Goal: Navigation & Orientation: Find specific page/section

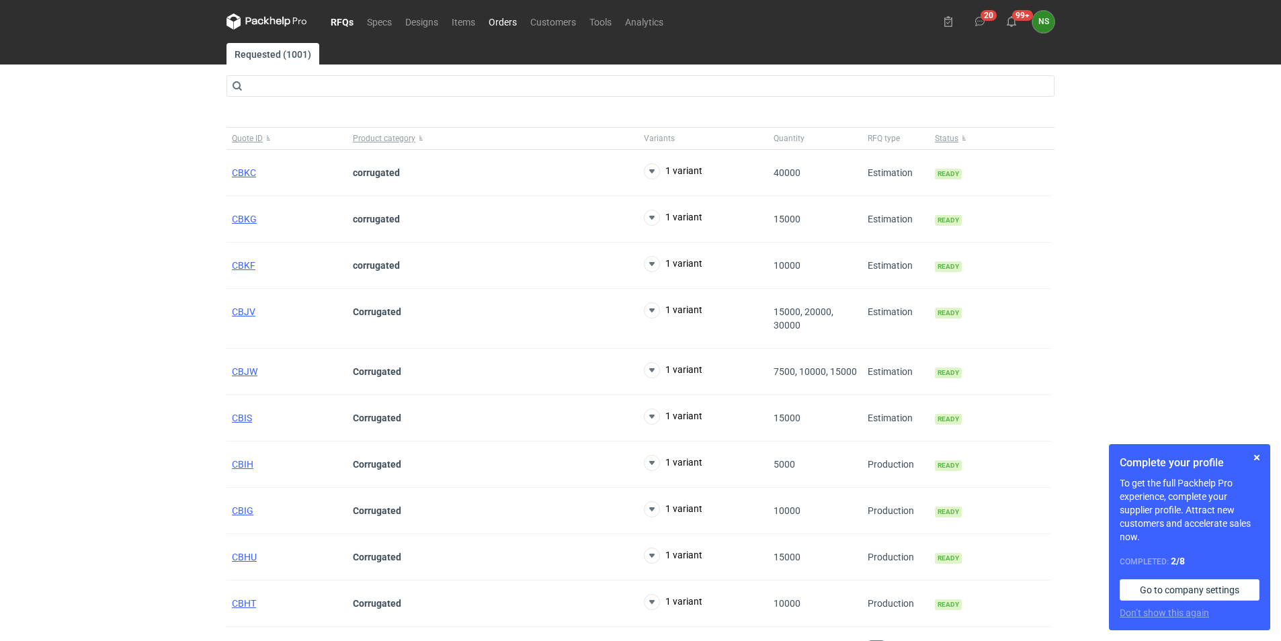
click at [499, 20] on link "Orders" at bounding box center [503, 21] width 42 height 16
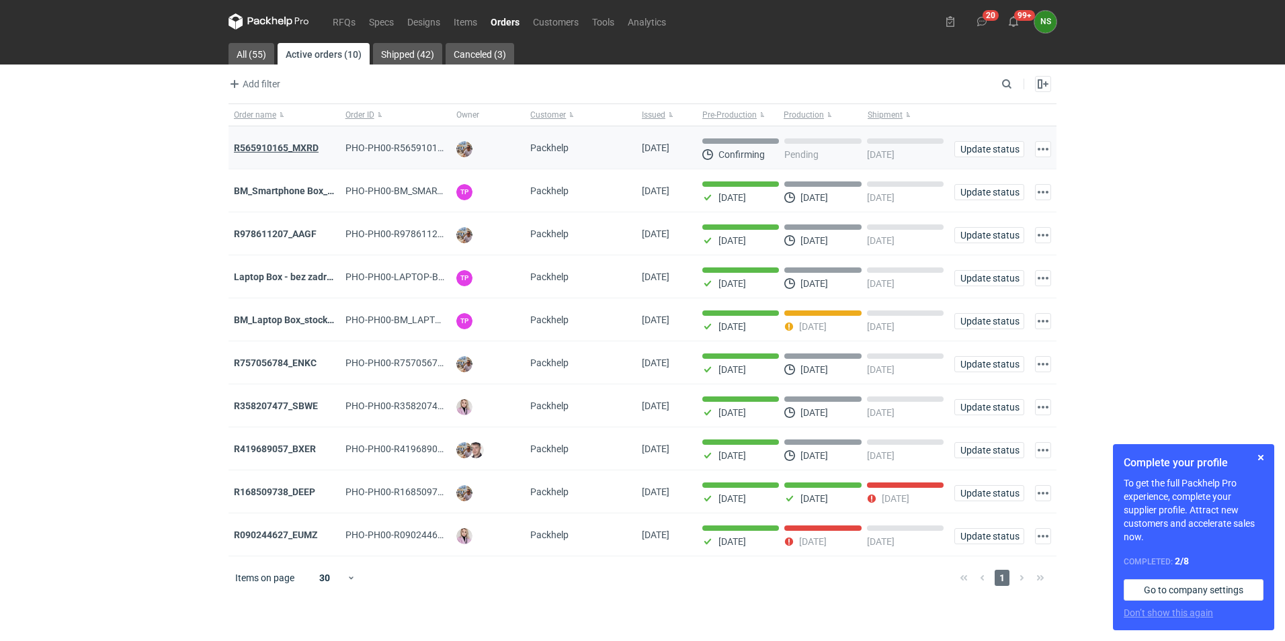
click at [292, 145] on strong "R565910165_MXRD" at bounding box center [276, 147] width 85 height 11
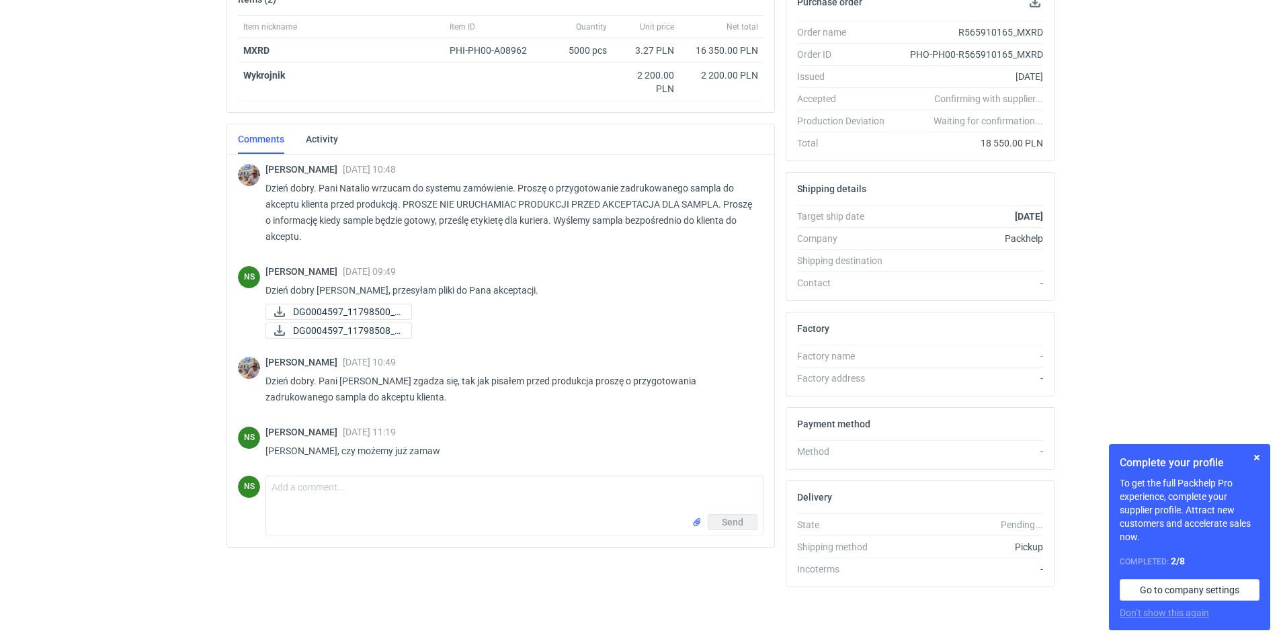
drag, startPoint x: 763, startPoint y: 279, endPoint x: 767, endPoint y: 290, distance: 11.3
click at [767, 290] on div "[PERSON_NAME] [DATE] 10:48 Dzień dobry. Pani Natalio wrzucam do systemu zamówie…" at bounding box center [500, 351] width 547 height 392
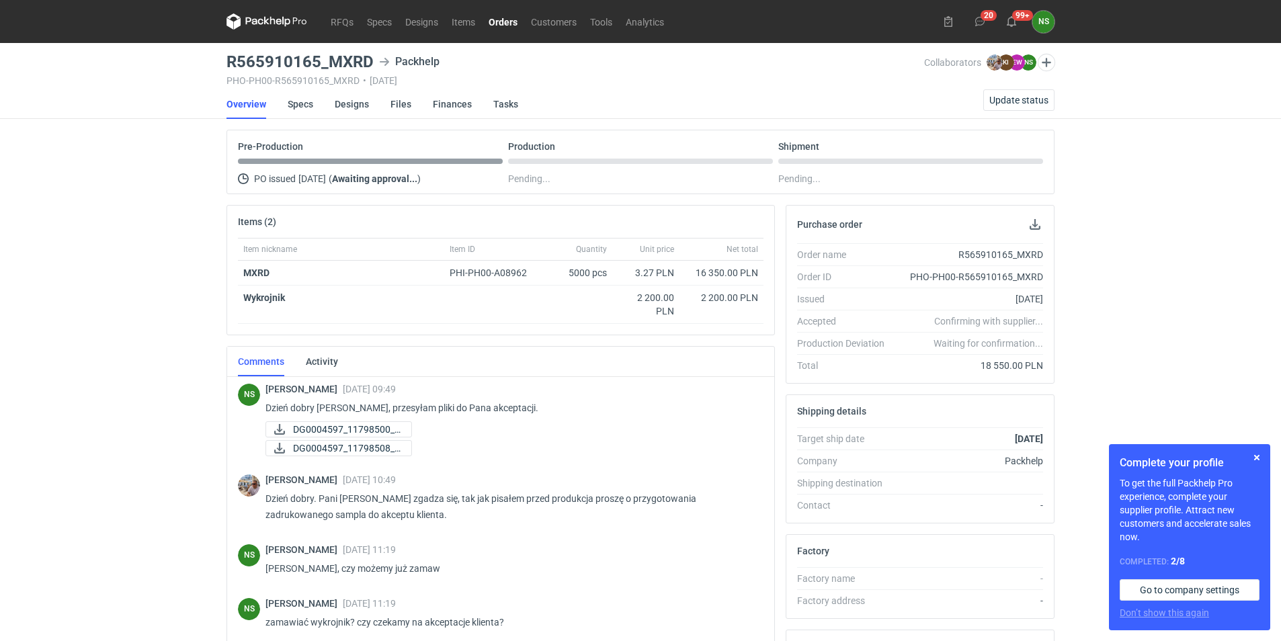
scroll to position [113, 0]
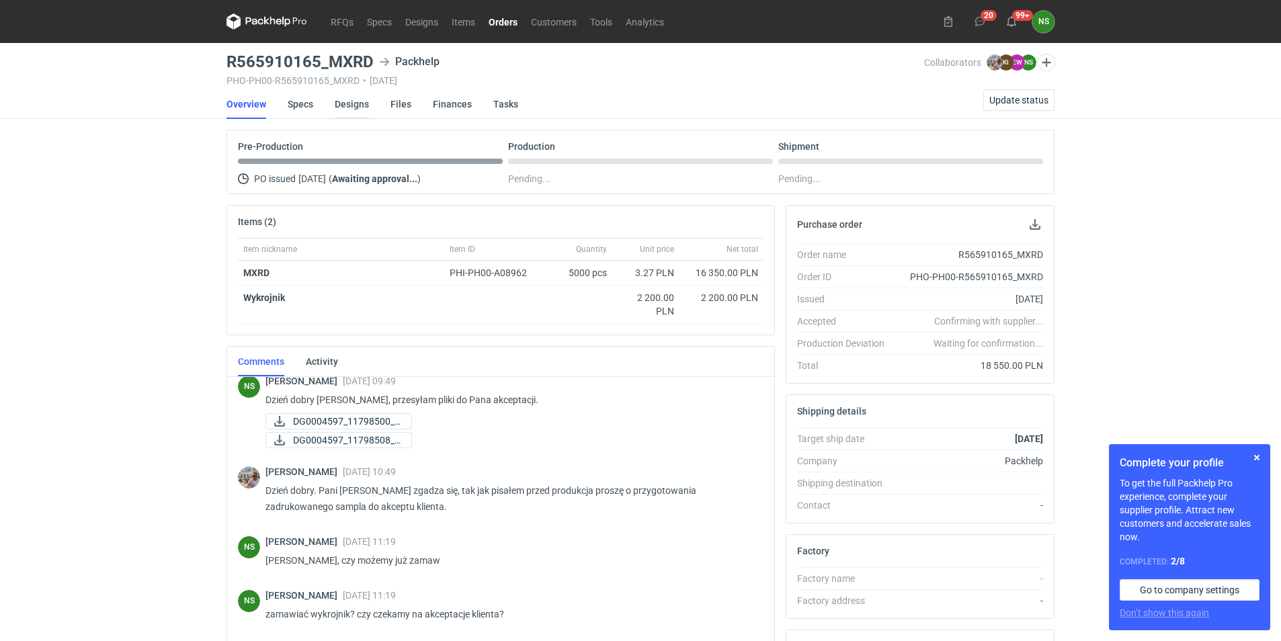
click at [355, 109] on link "Designs" at bounding box center [352, 104] width 34 height 30
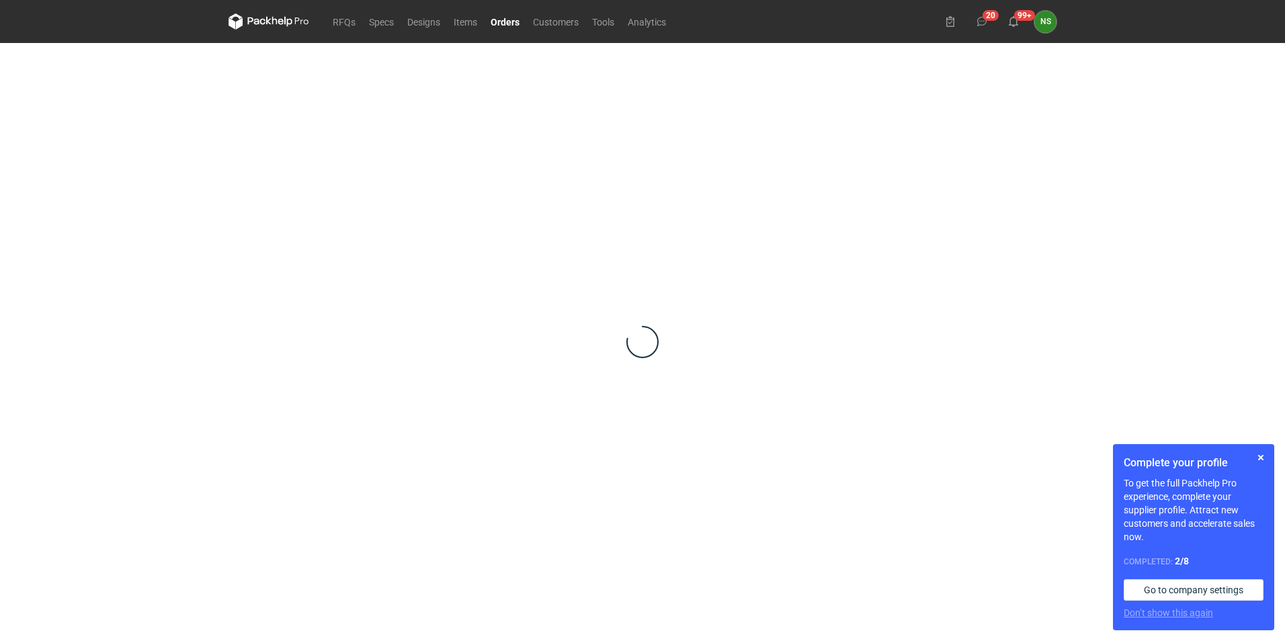
click at [513, 24] on link "Orders" at bounding box center [505, 21] width 42 height 16
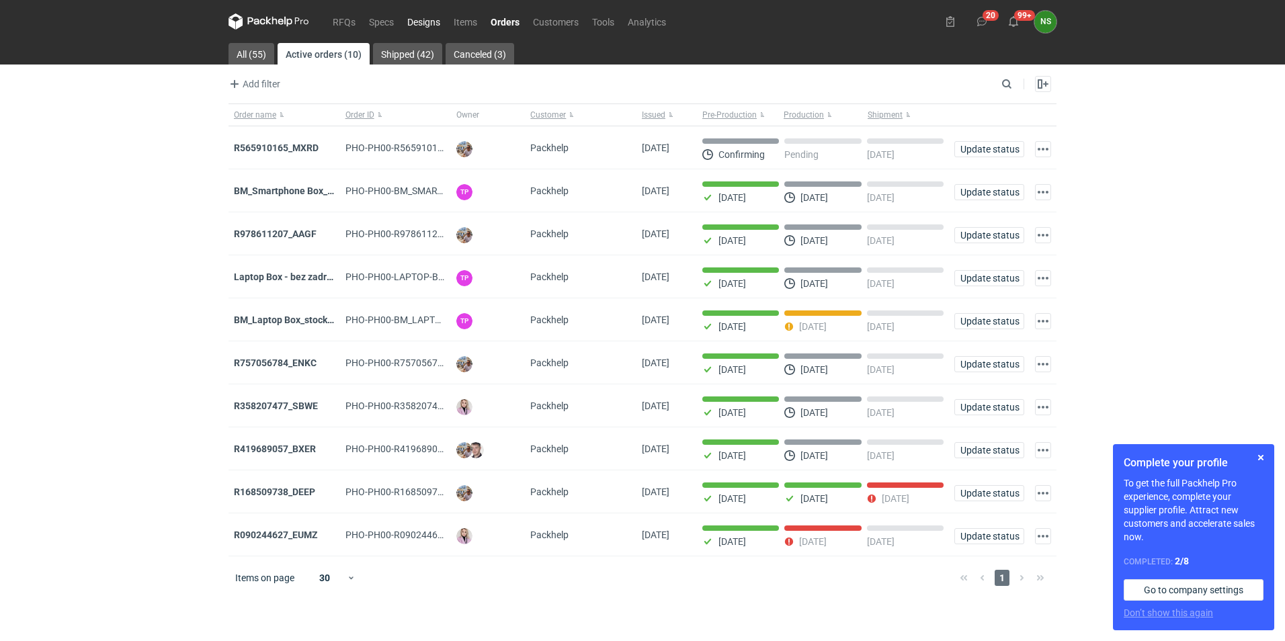
click at [424, 17] on link "Designs" at bounding box center [424, 21] width 46 height 16
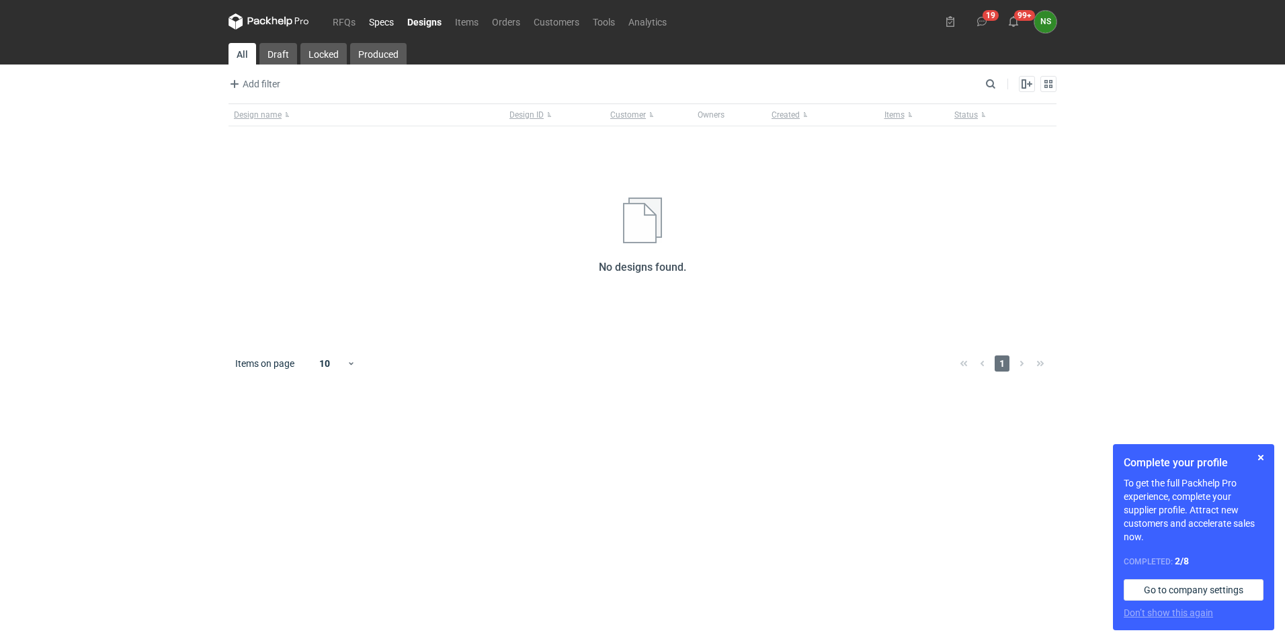
click at [389, 19] on link "Specs" at bounding box center [381, 21] width 38 height 16
click at [497, 24] on link "Orders" at bounding box center [506, 21] width 42 height 16
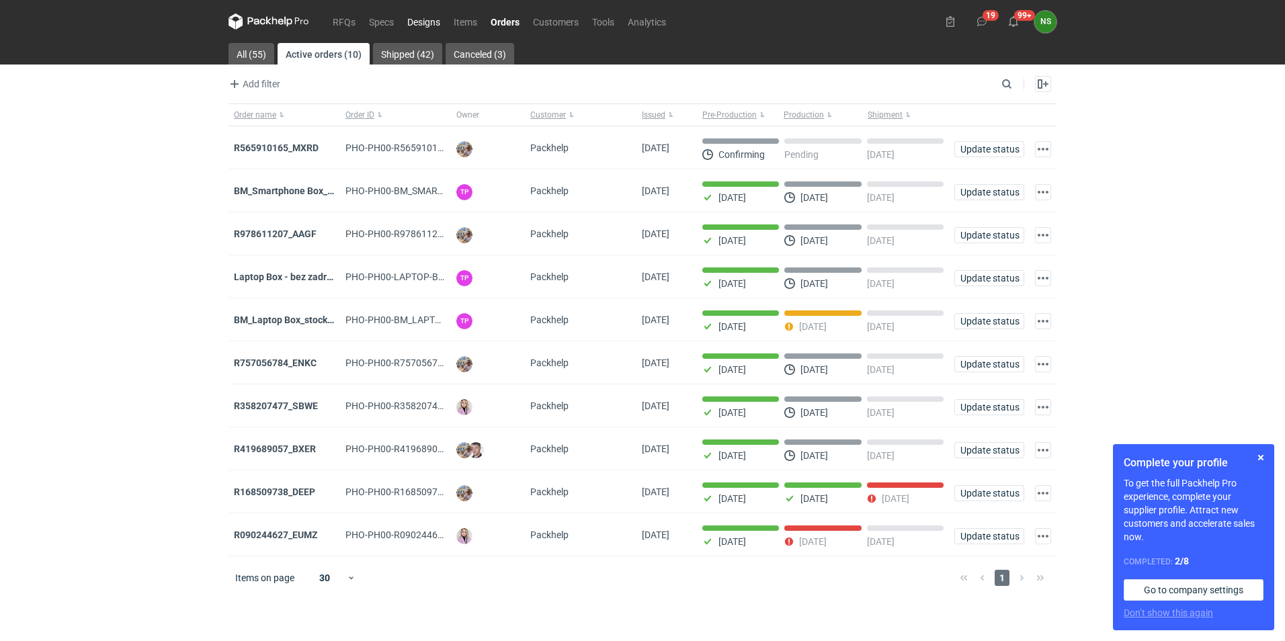
click at [430, 26] on link "Designs" at bounding box center [424, 21] width 46 height 16
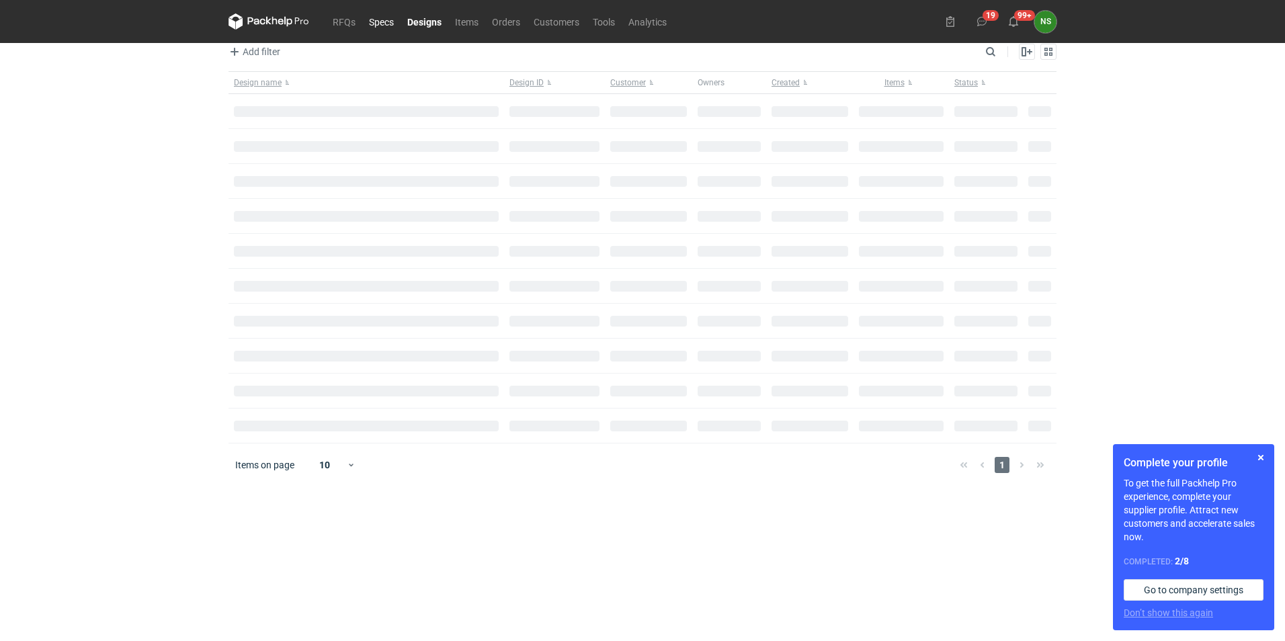
click at [377, 19] on link "Specs" at bounding box center [381, 21] width 38 height 16
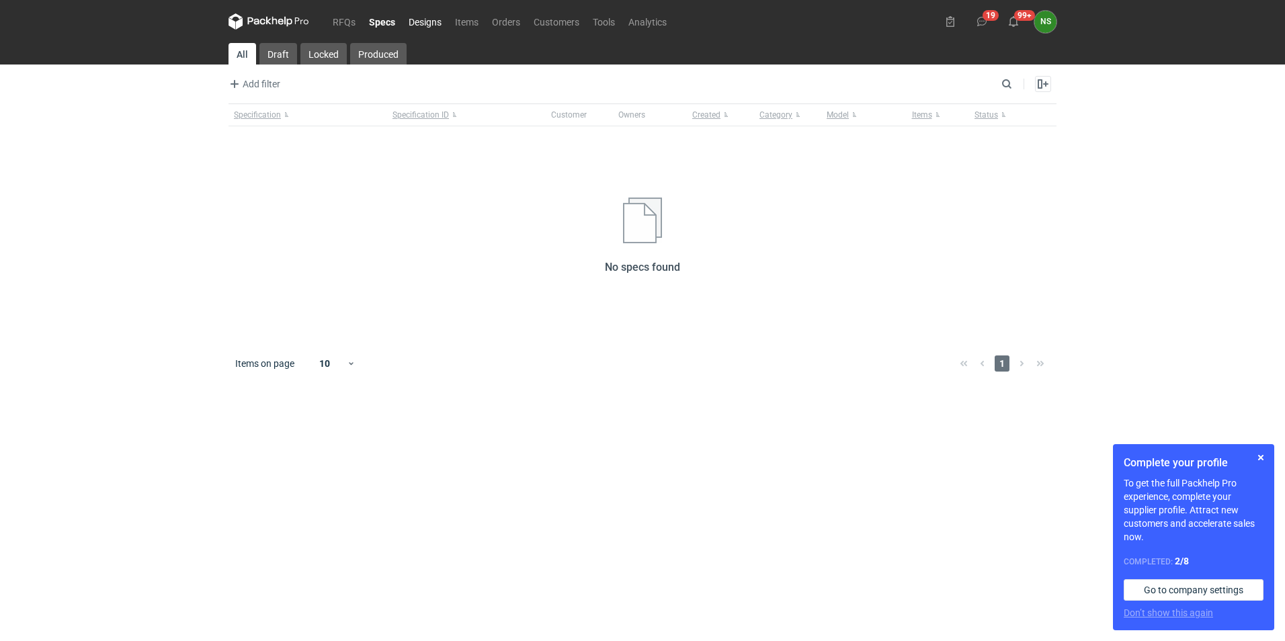
click at [433, 23] on link "Designs" at bounding box center [425, 21] width 46 height 16
click at [382, 24] on link "Specs" at bounding box center [381, 21] width 38 height 16
click at [286, 22] on icon at bounding box center [269, 21] width 81 height 16
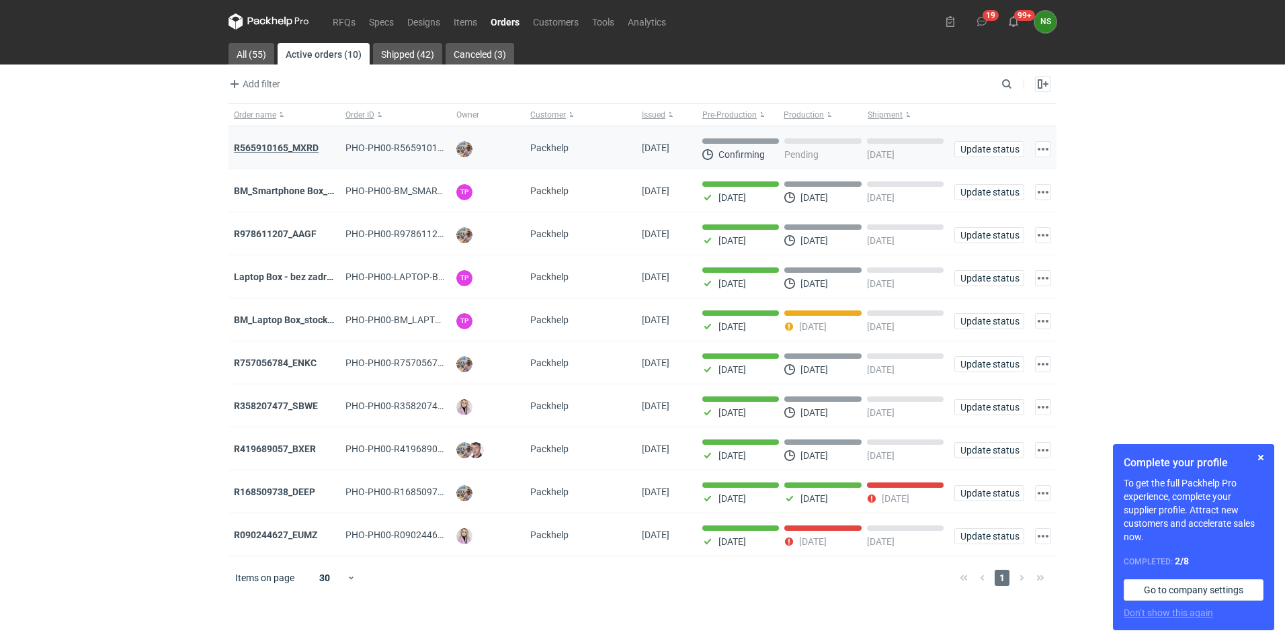
click at [286, 149] on strong "R565910165_MXRD" at bounding box center [276, 147] width 85 height 11
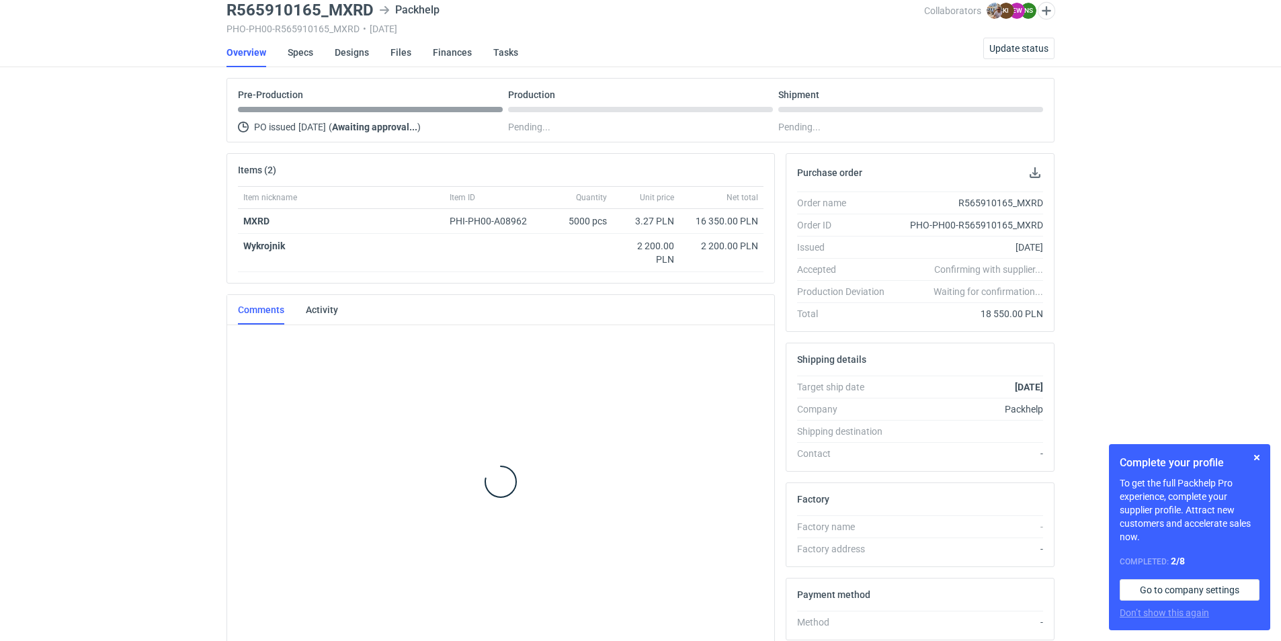
scroll to position [217, 0]
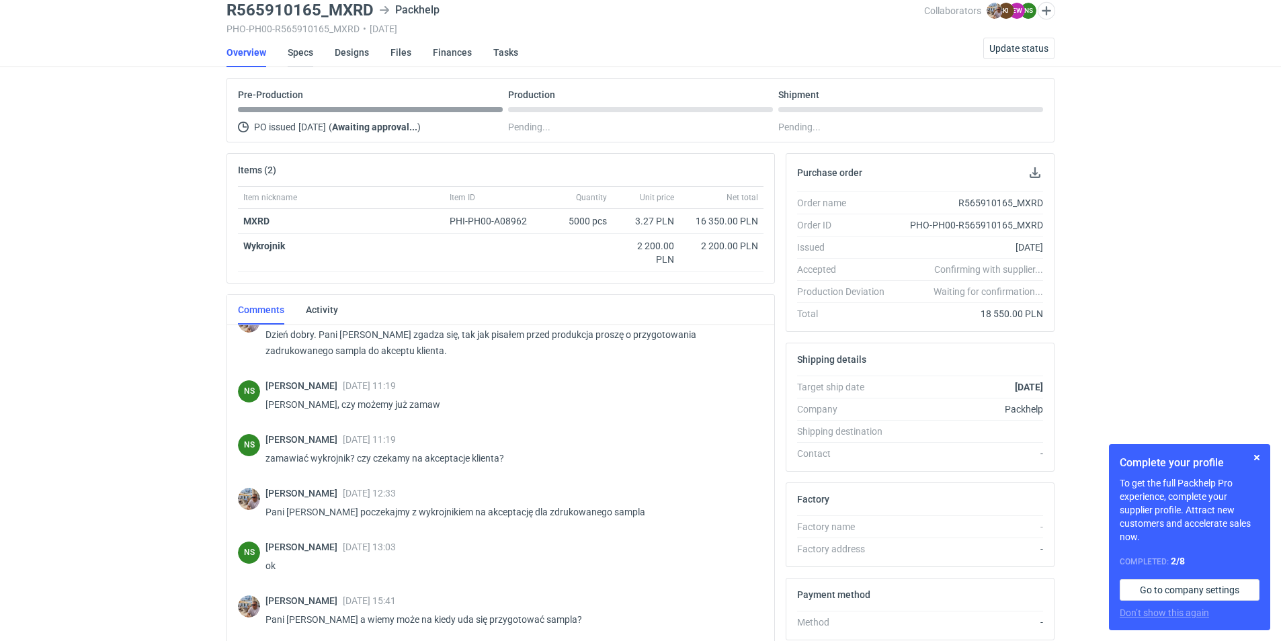
click at [306, 52] on link "Specs" at bounding box center [301, 53] width 26 height 30
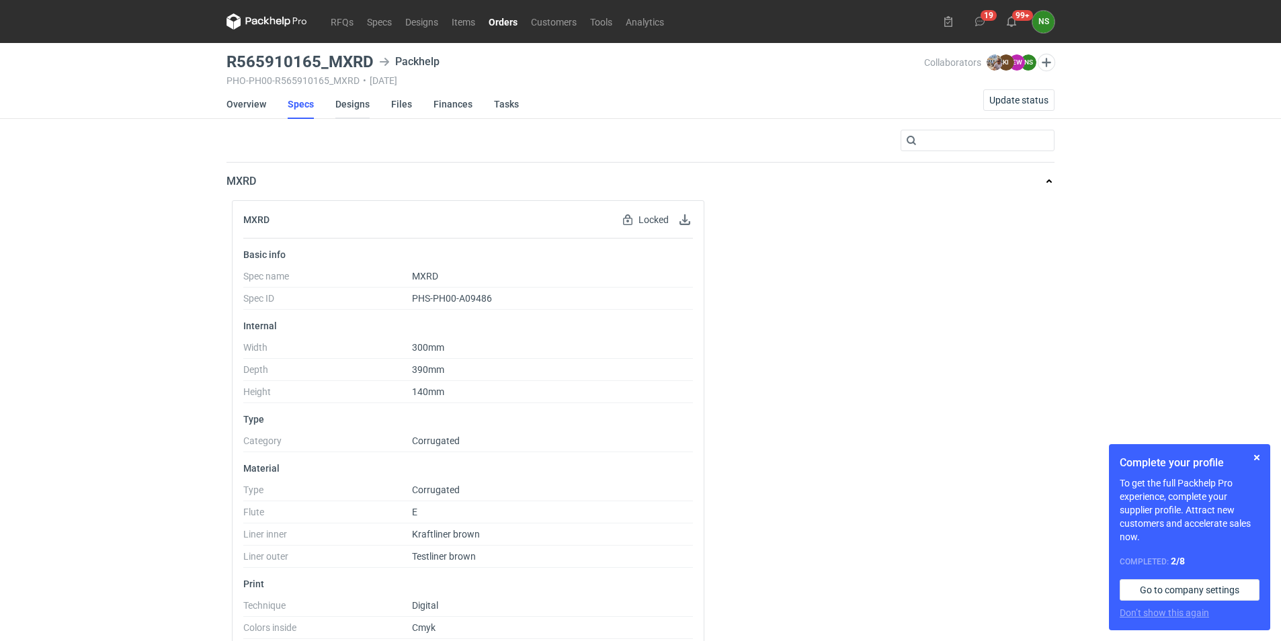
click at [353, 100] on link "Designs" at bounding box center [352, 104] width 34 height 30
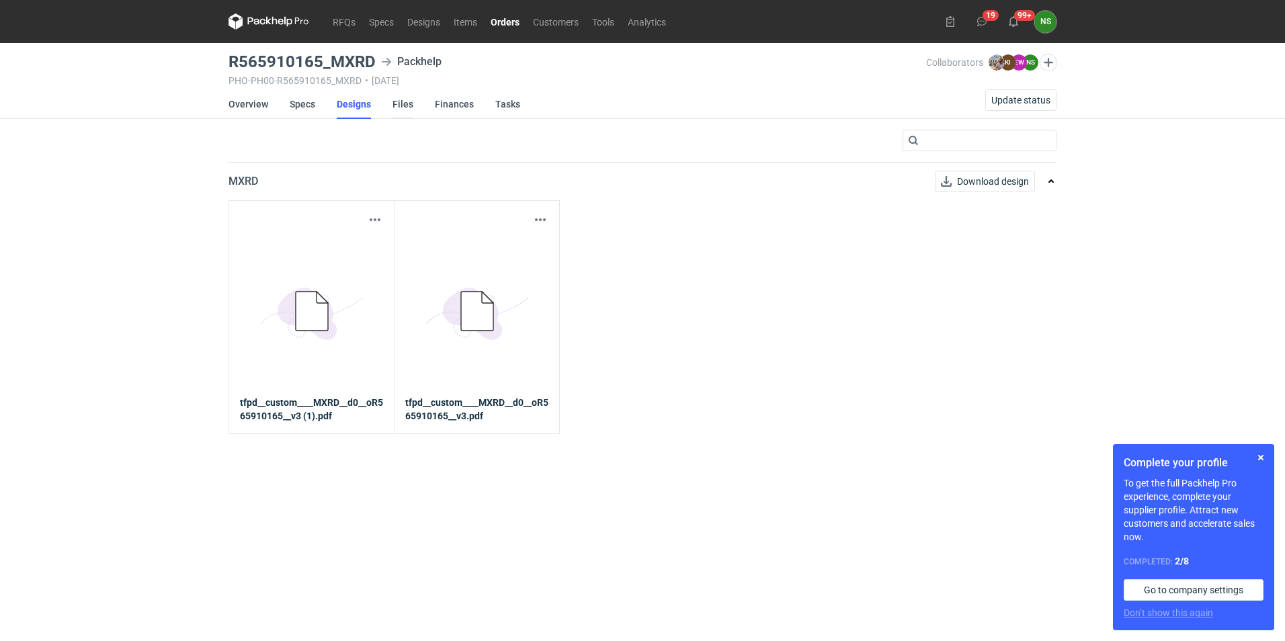
click at [407, 108] on link "Files" at bounding box center [402, 104] width 21 height 30
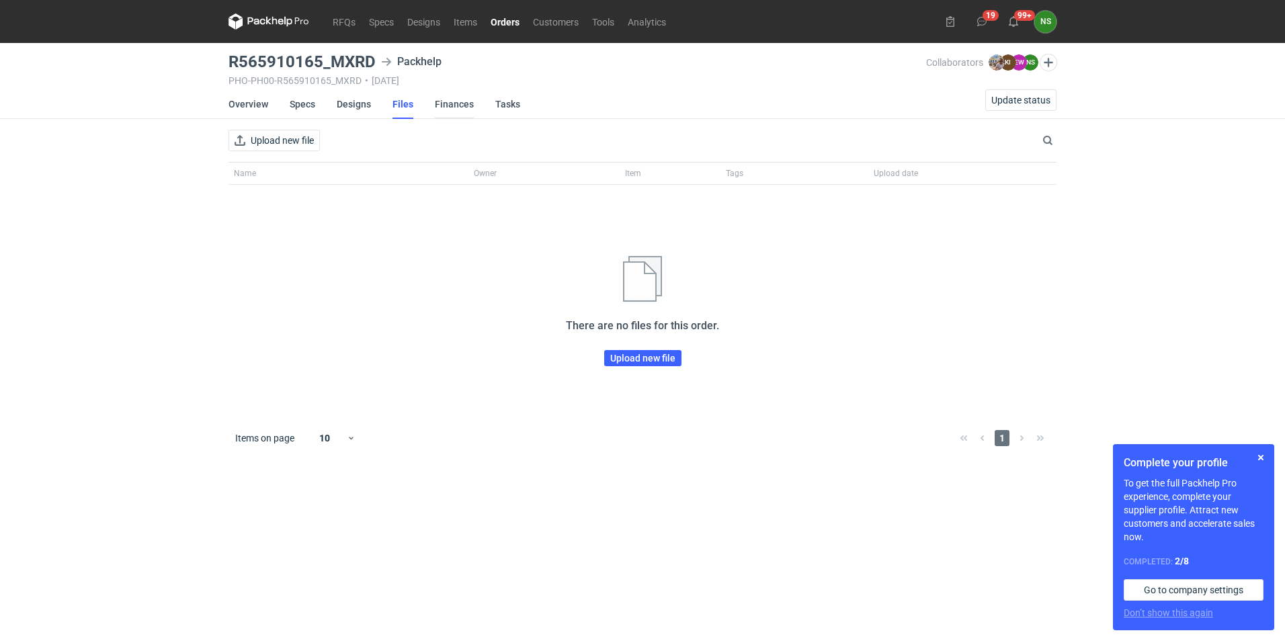
click at [453, 105] on link "Finances" at bounding box center [454, 104] width 39 height 30
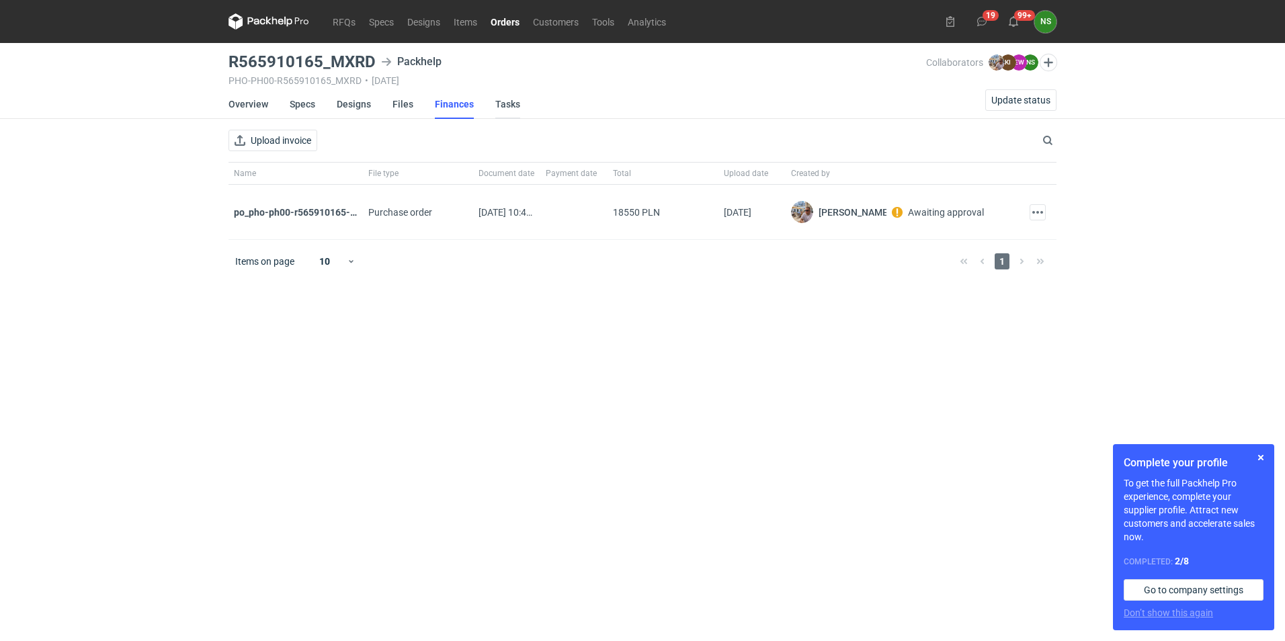
click at [507, 103] on link "Tasks" at bounding box center [507, 104] width 25 height 30
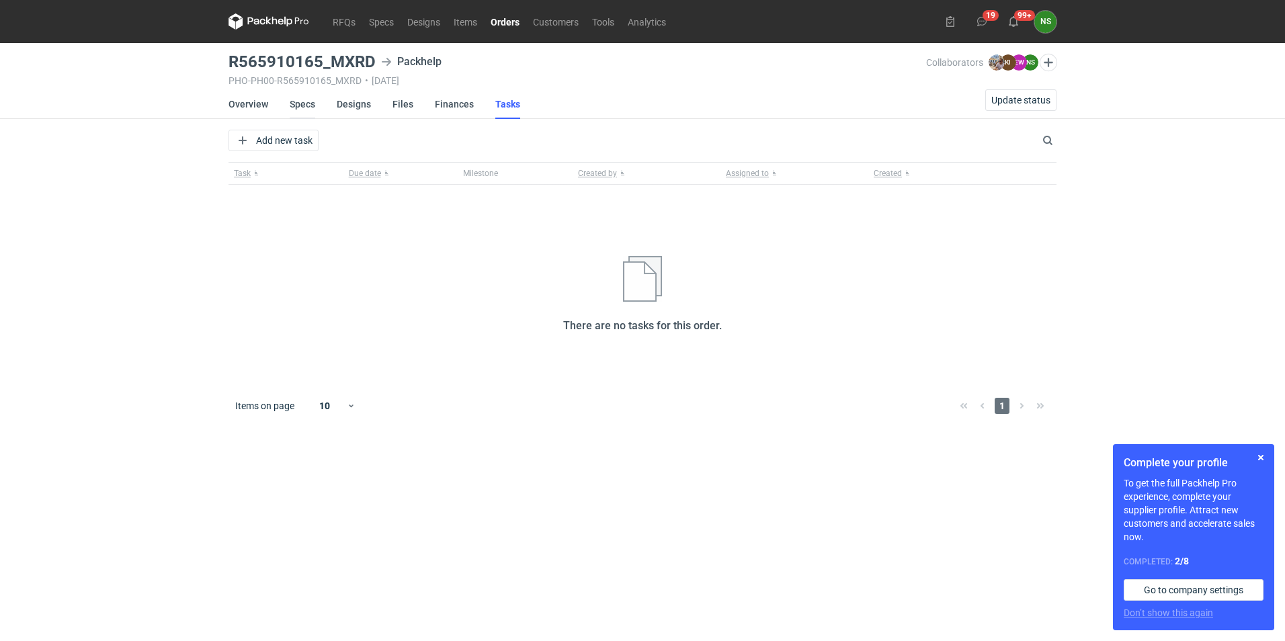
click at [306, 106] on link "Specs" at bounding box center [303, 104] width 26 height 30
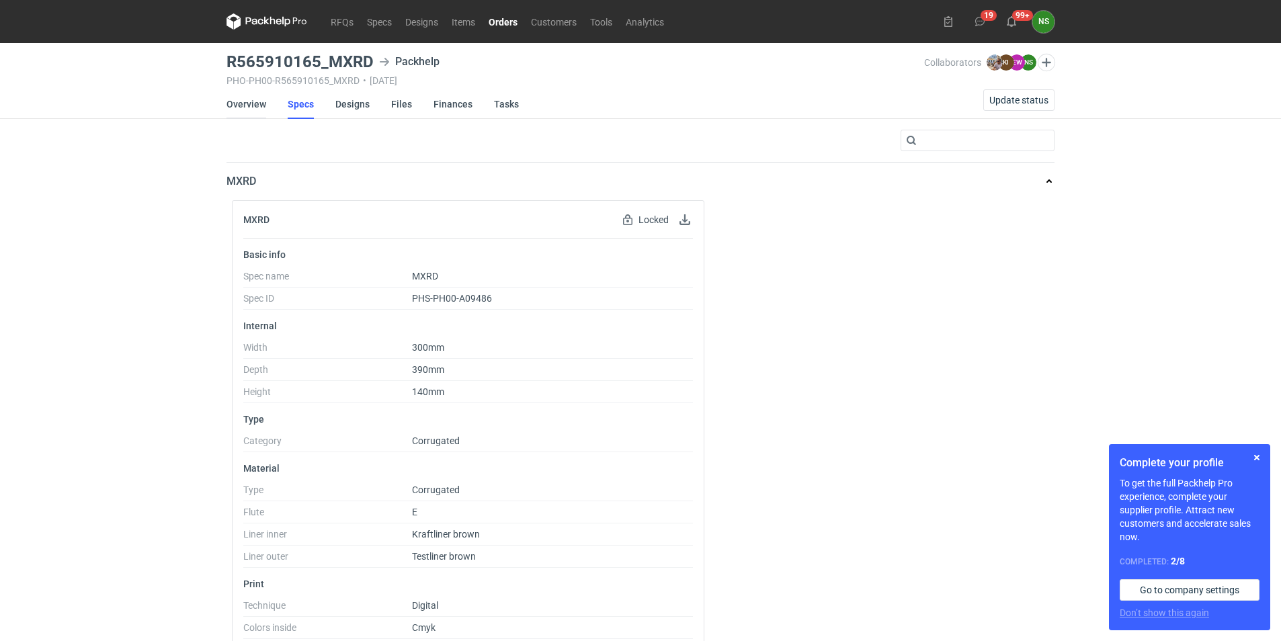
click at [261, 102] on link "Overview" at bounding box center [246, 104] width 40 height 30
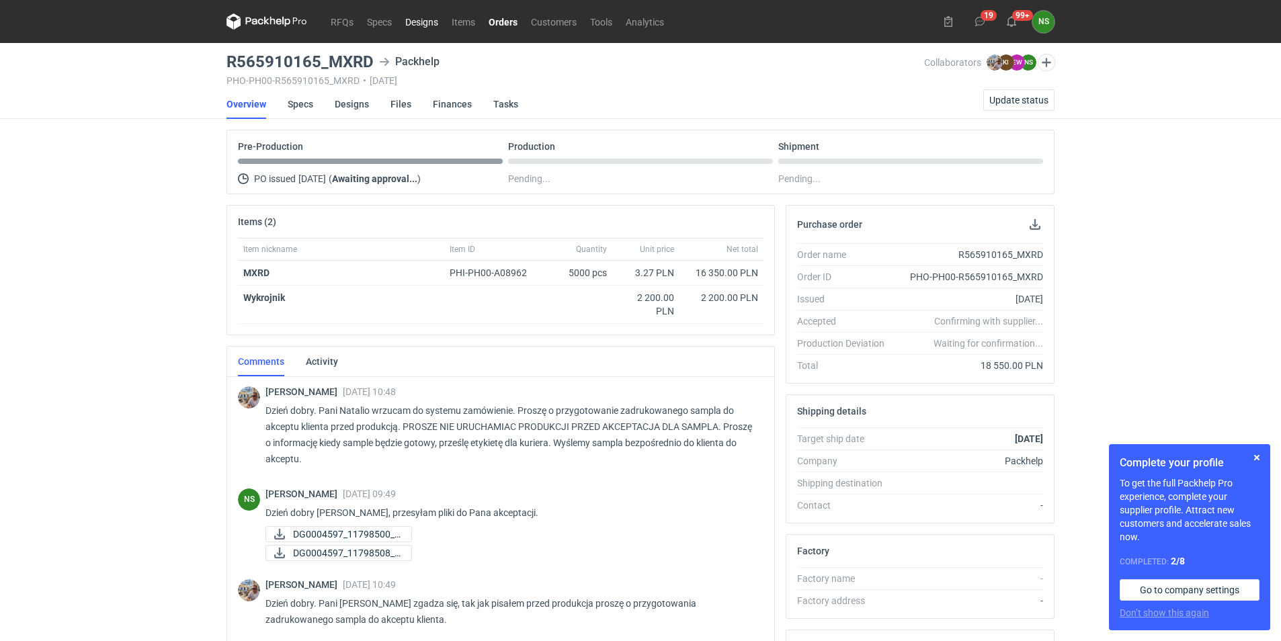
click at [423, 23] on link "Designs" at bounding box center [422, 21] width 46 height 16
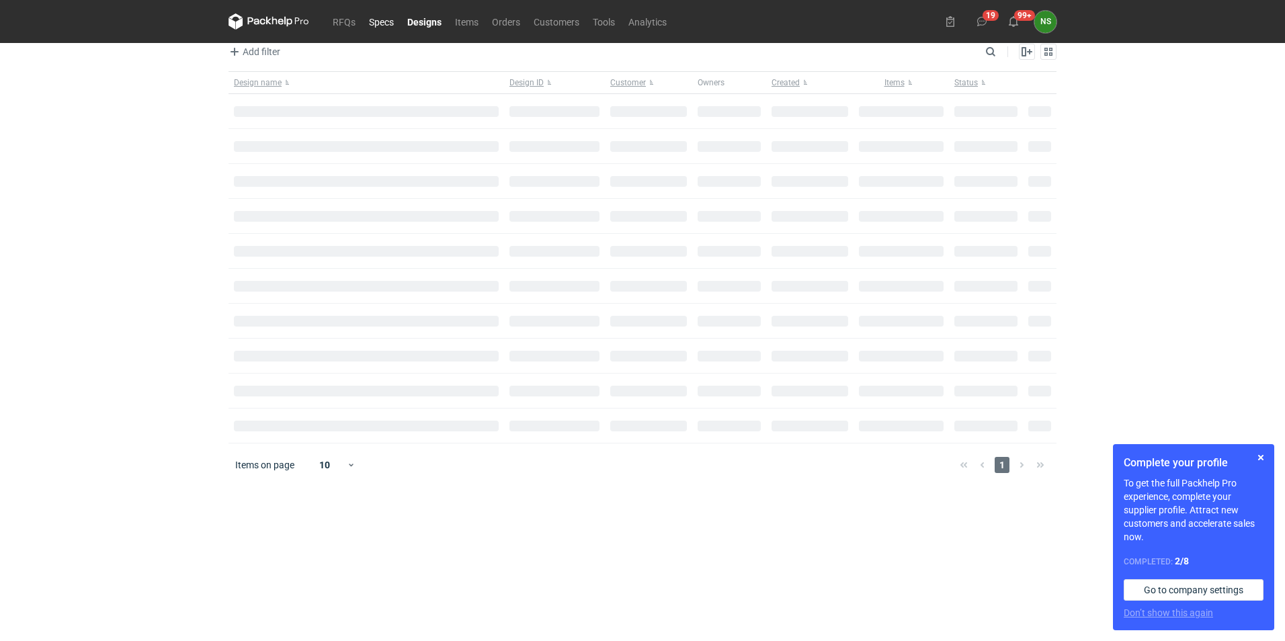
click at [392, 22] on link "Specs" at bounding box center [381, 21] width 38 height 16
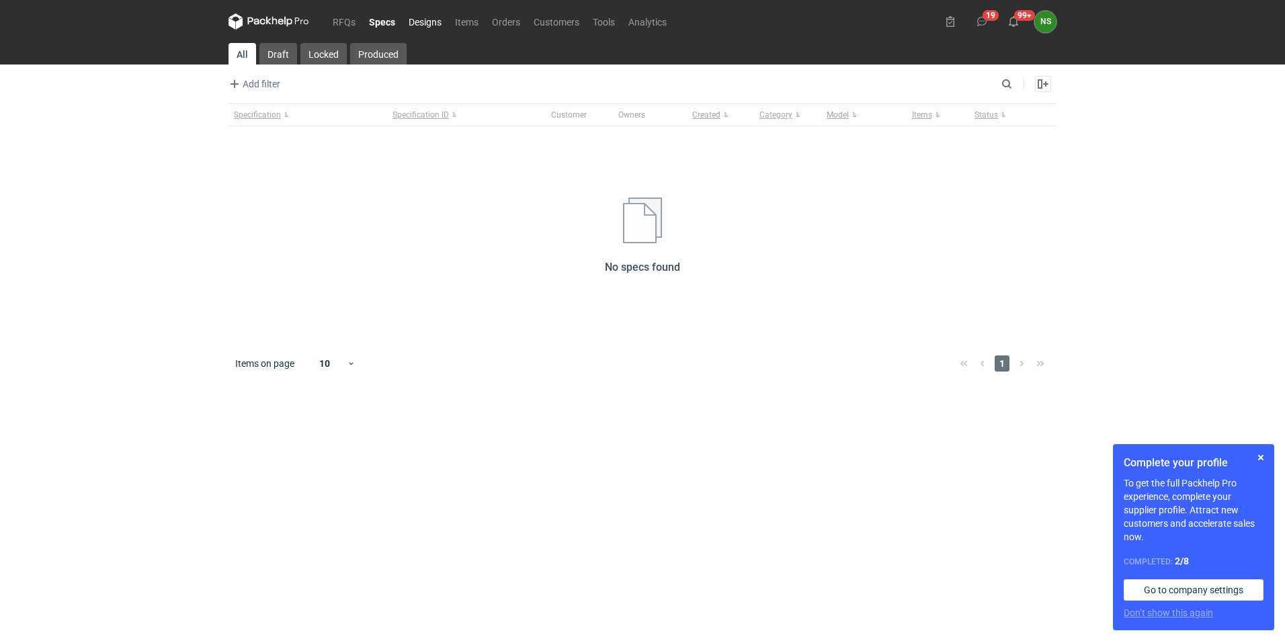
click at [446, 24] on link "Designs" at bounding box center [425, 21] width 46 height 16
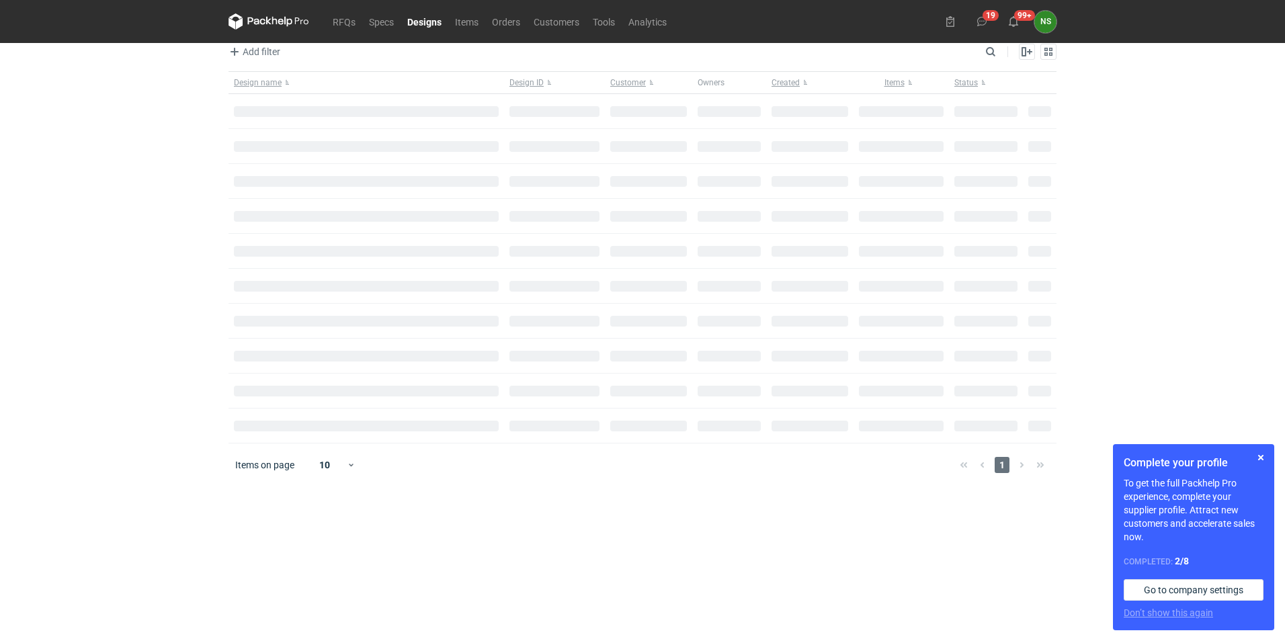
click at [429, 23] on link "Designs" at bounding box center [425, 21] width 48 height 16
click at [284, 21] on icon at bounding box center [269, 21] width 81 height 16
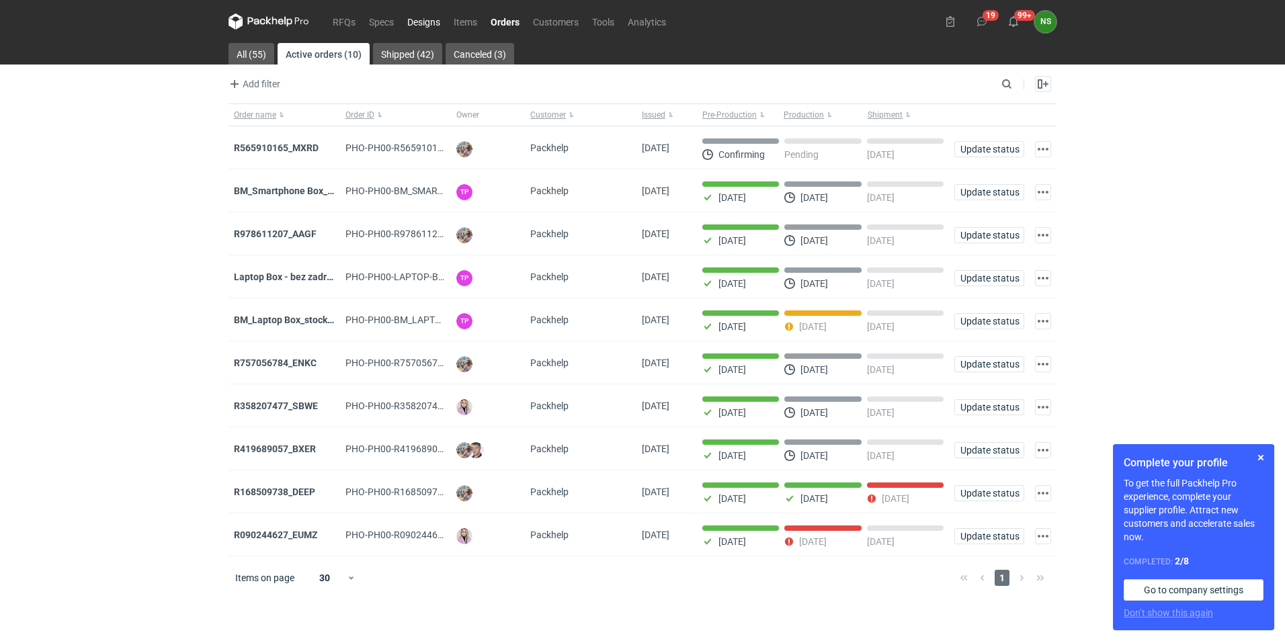
click at [420, 20] on link "Designs" at bounding box center [424, 21] width 46 height 16
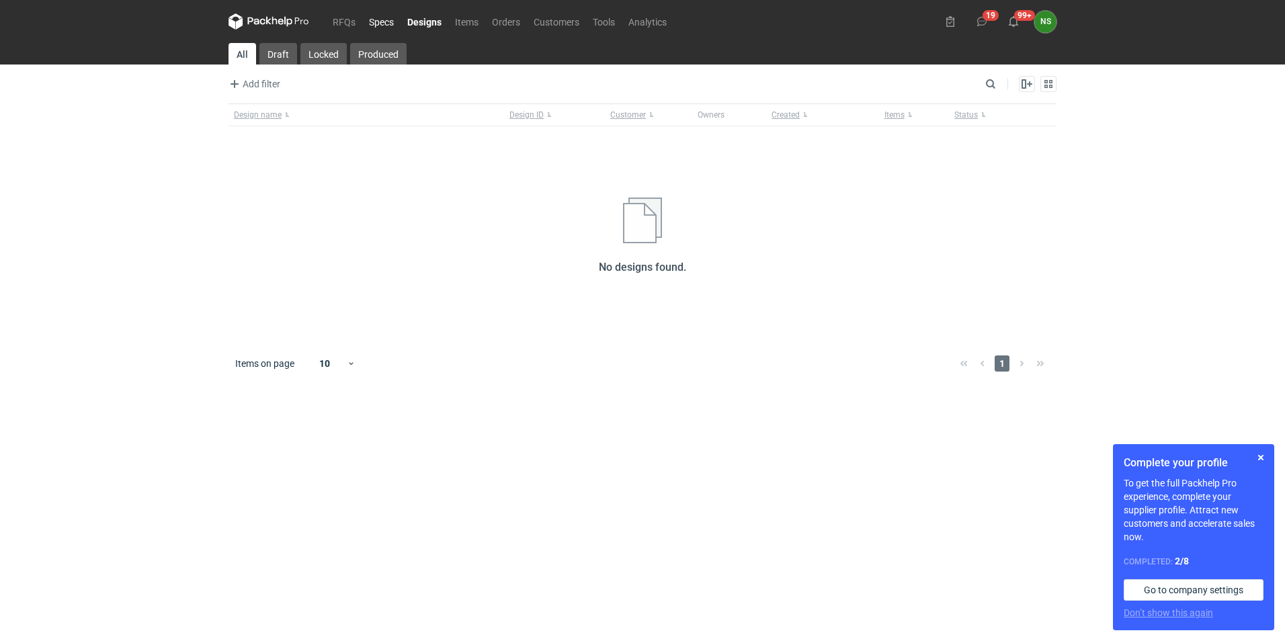
click at [374, 16] on link "Specs" at bounding box center [381, 21] width 38 height 16
click at [505, 22] on link "Orders" at bounding box center [506, 21] width 42 height 16
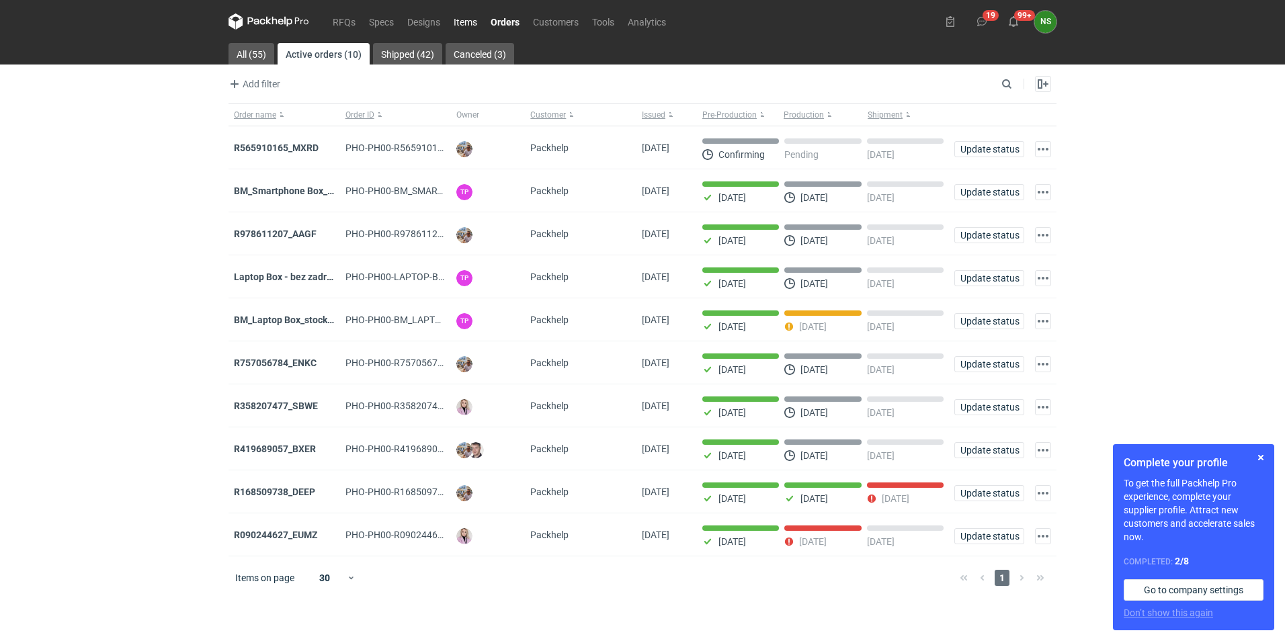
click at [470, 19] on link "Items" at bounding box center [465, 21] width 37 height 16
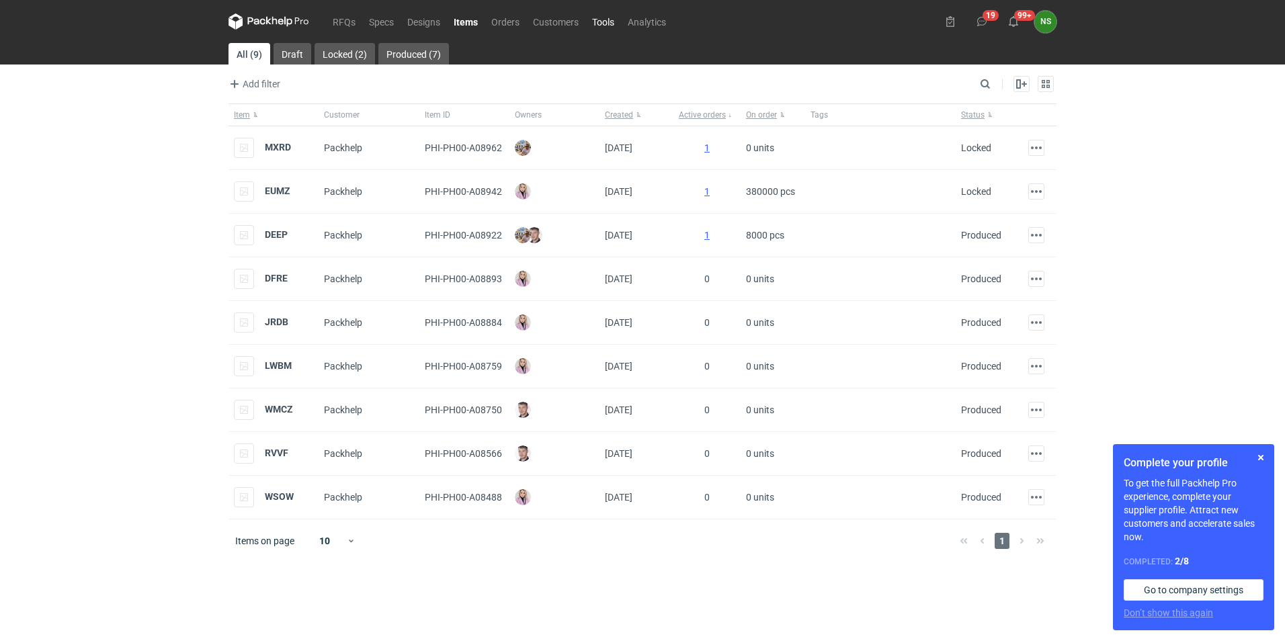
click at [611, 22] on link "Tools" at bounding box center [603, 21] width 36 height 16
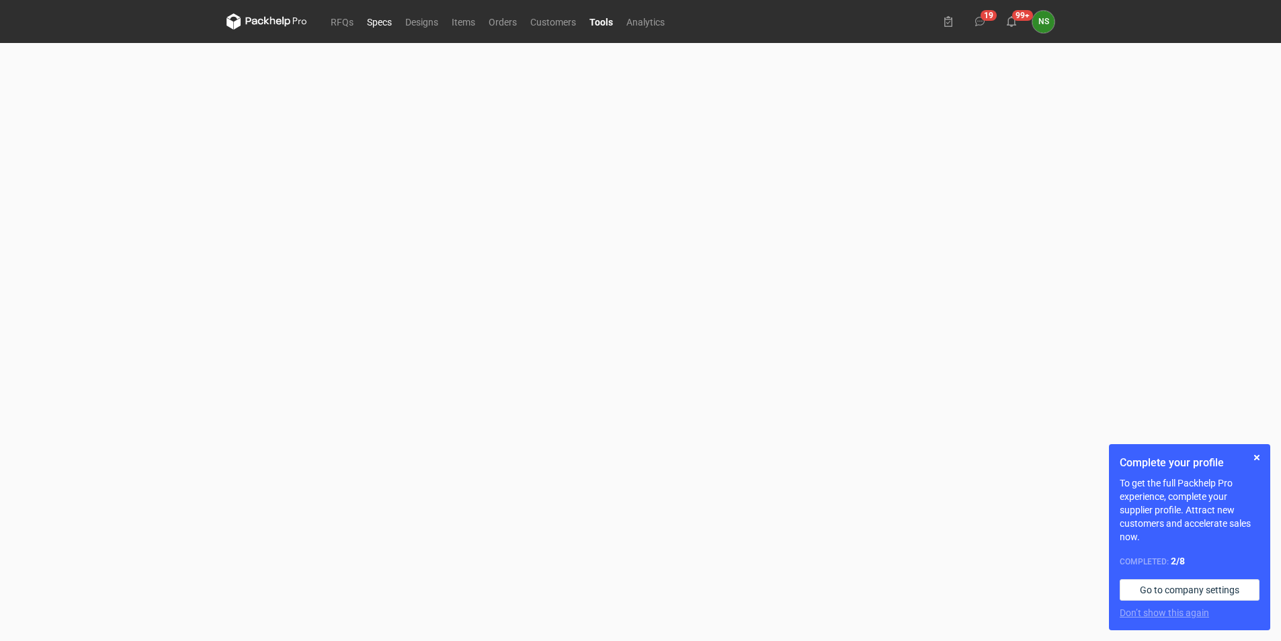
click at [378, 24] on link "Specs" at bounding box center [379, 21] width 38 height 16
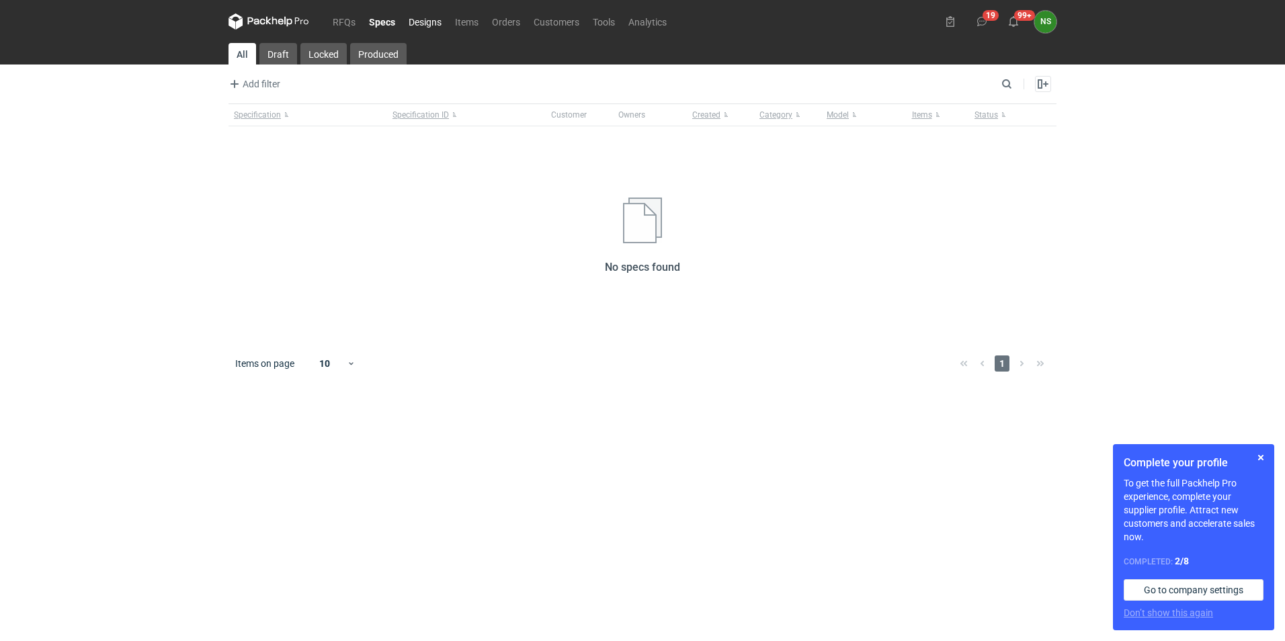
click at [428, 24] on link "Designs" at bounding box center [425, 21] width 46 height 16
click at [494, 25] on link "Orders" at bounding box center [506, 21] width 42 height 16
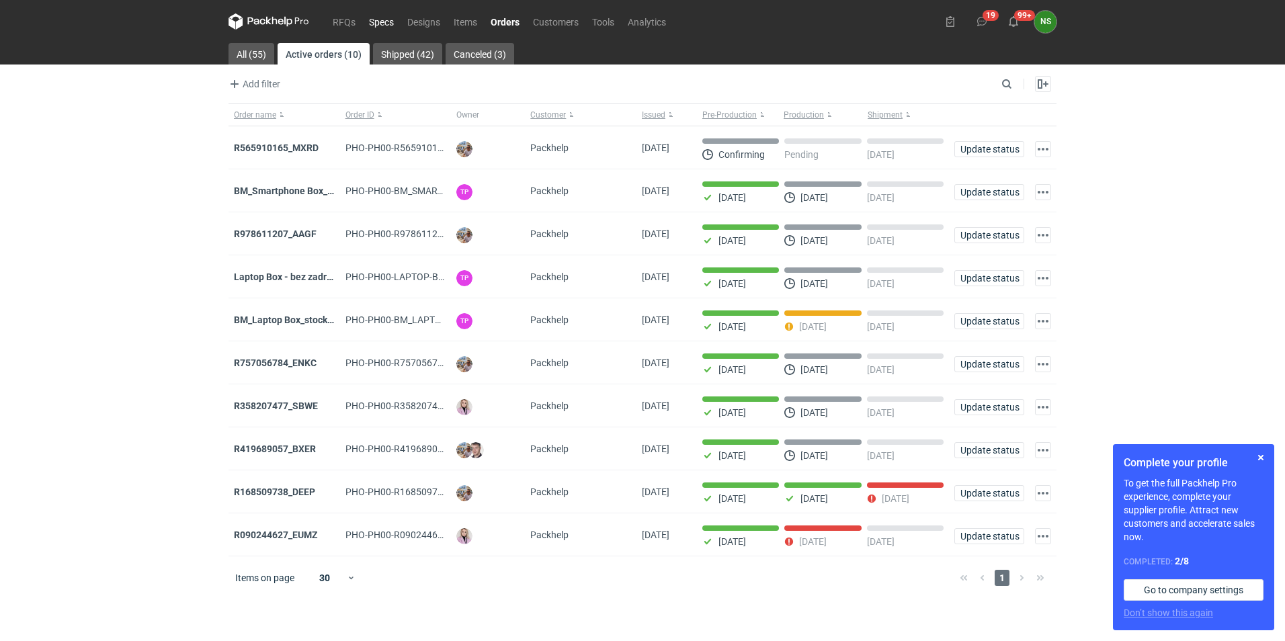
click at [371, 28] on link "Specs" at bounding box center [381, 21] width 38 height 16
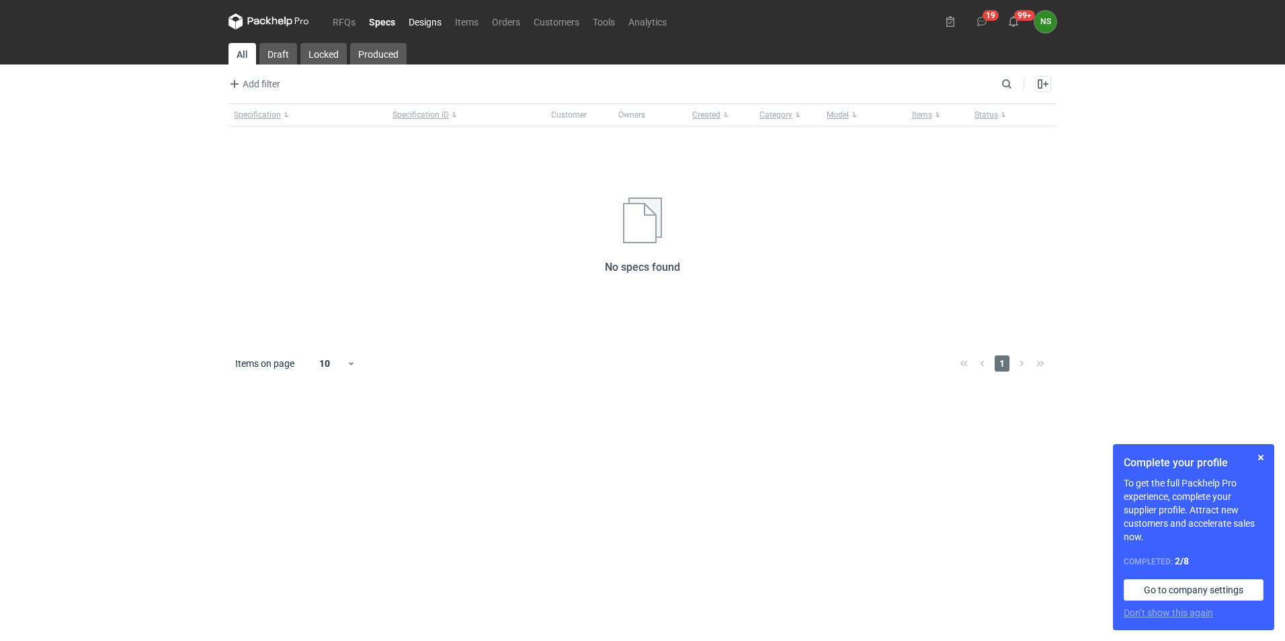
click at [431, 26] on link "Designs" at bounding box center [425, 21] width 46 height 16
click at [274, 54] on link "Draft" at bounding box center [278, 54] width 38 height 22
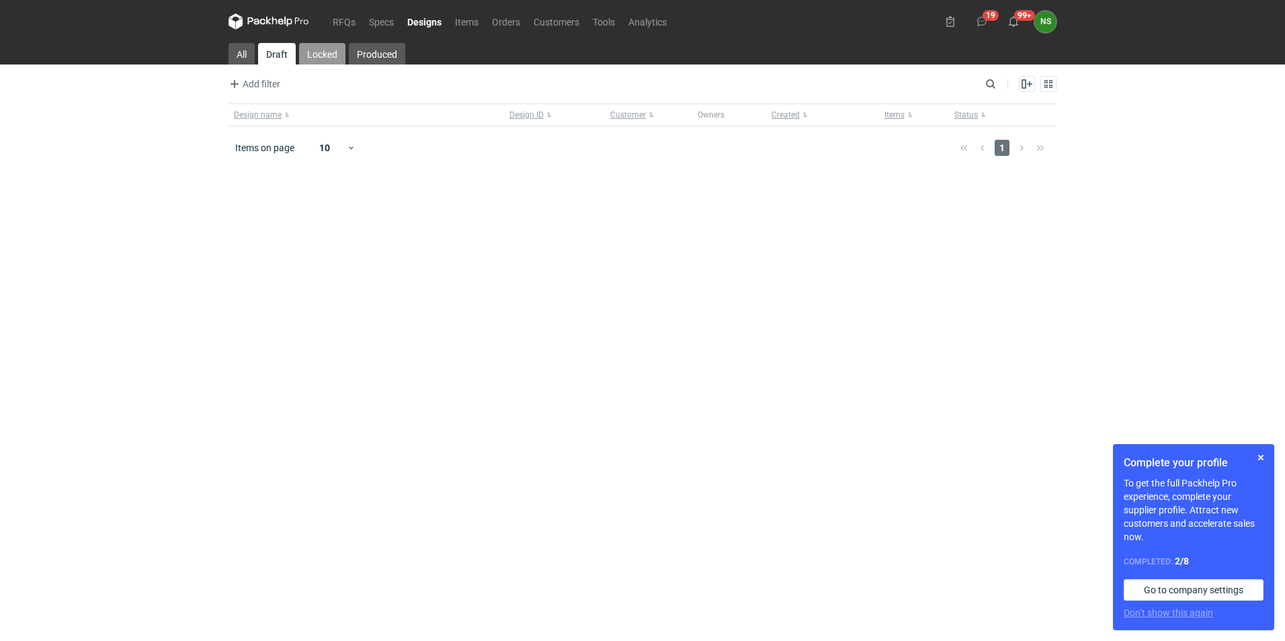
click at [319, 53] on link "Locked" at bounding box center [322, 54] width 46 height 22
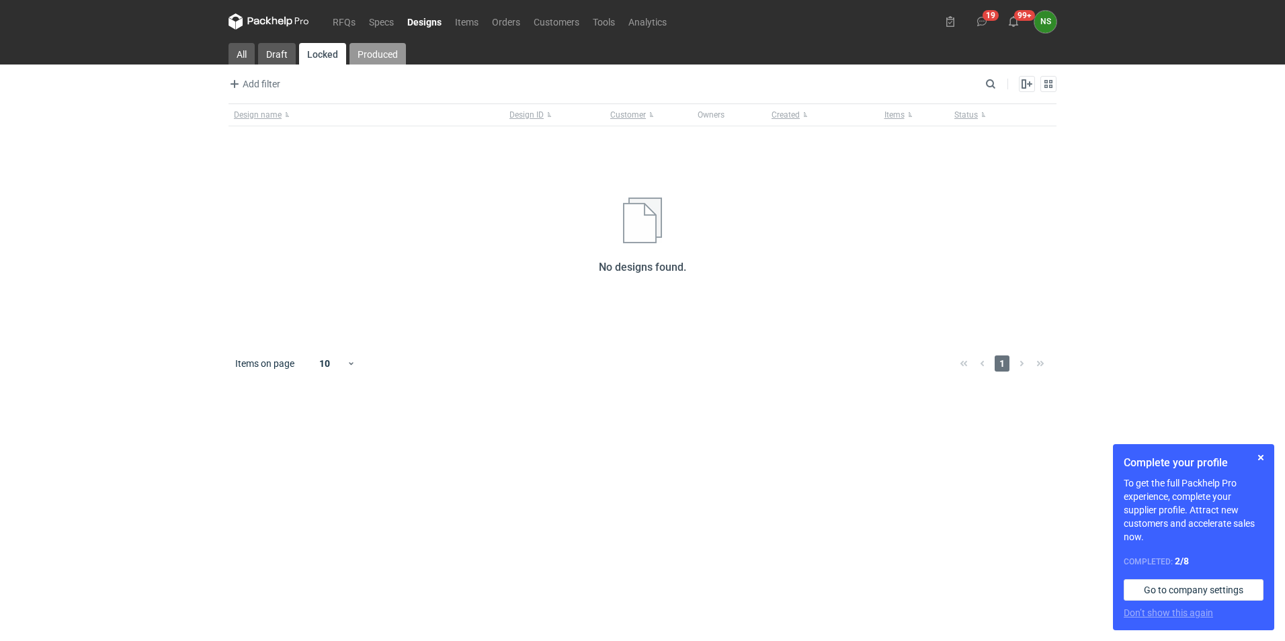
click at [359, 54] on link "Produced" at bounding box center [377, 54] width 56 height 22
click at [375, 20] on link "Specs" at bounding box center [381, 21] width 38 height 16
click at [511, 24] on link "Orders" at bounding box center [506, 21] width 42 height 16
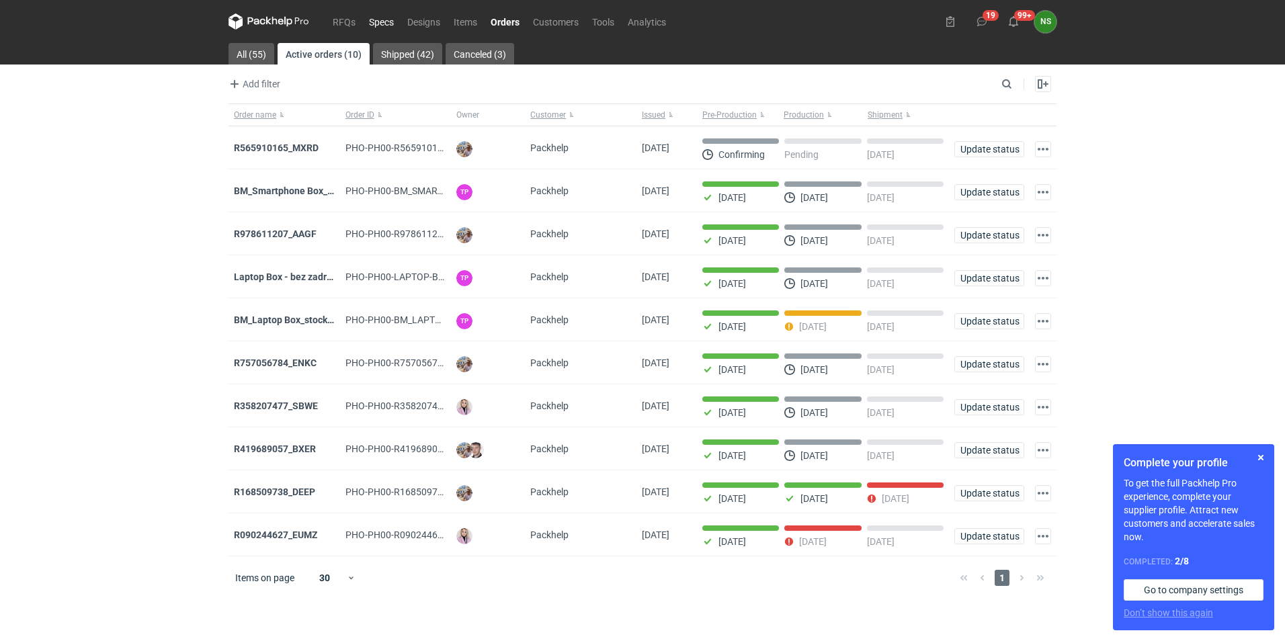
click at [378, 22] on link "Specs" at bounding box center [381, 21] width 38 height 16
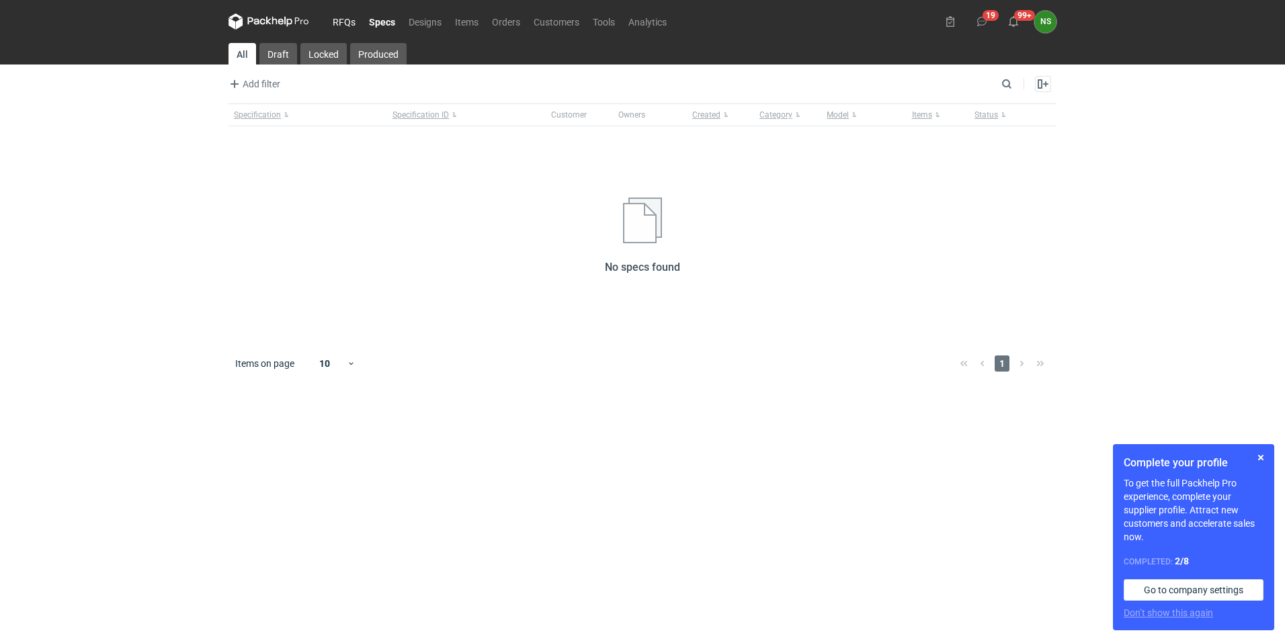
click at [329, 23] on link "RFQs" at bounding box center [344, 21] width 36 height 16
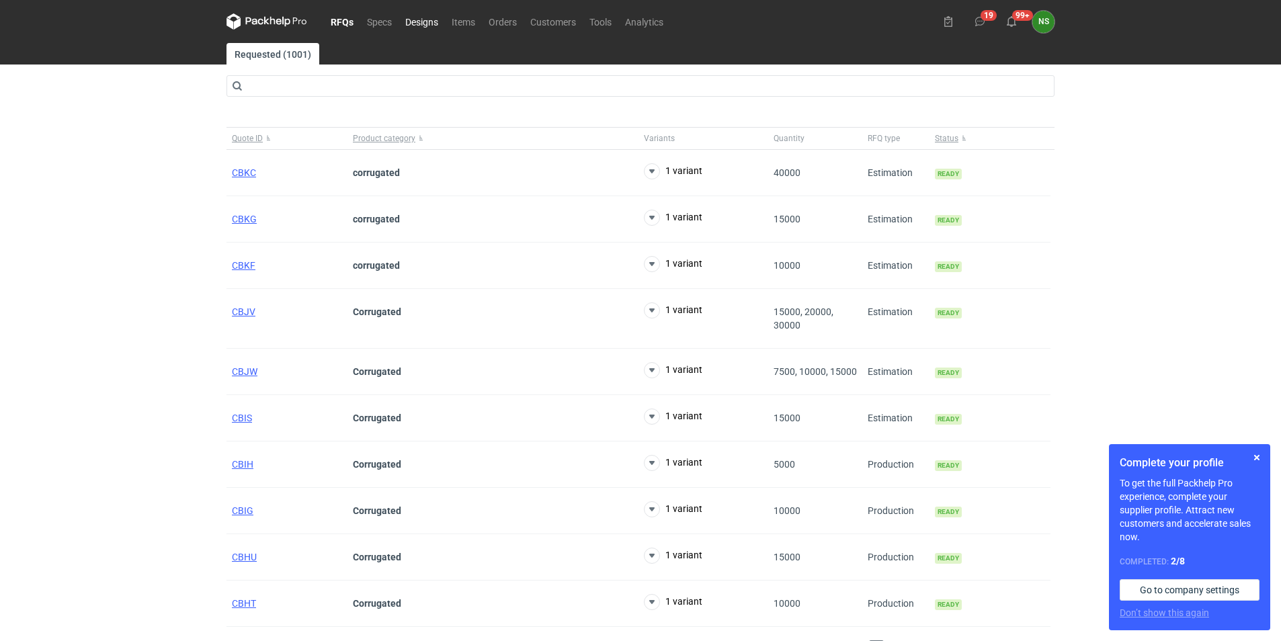
click at [429, 26] on link "Designs" at bounding box center [422, 21] width 46 height 16
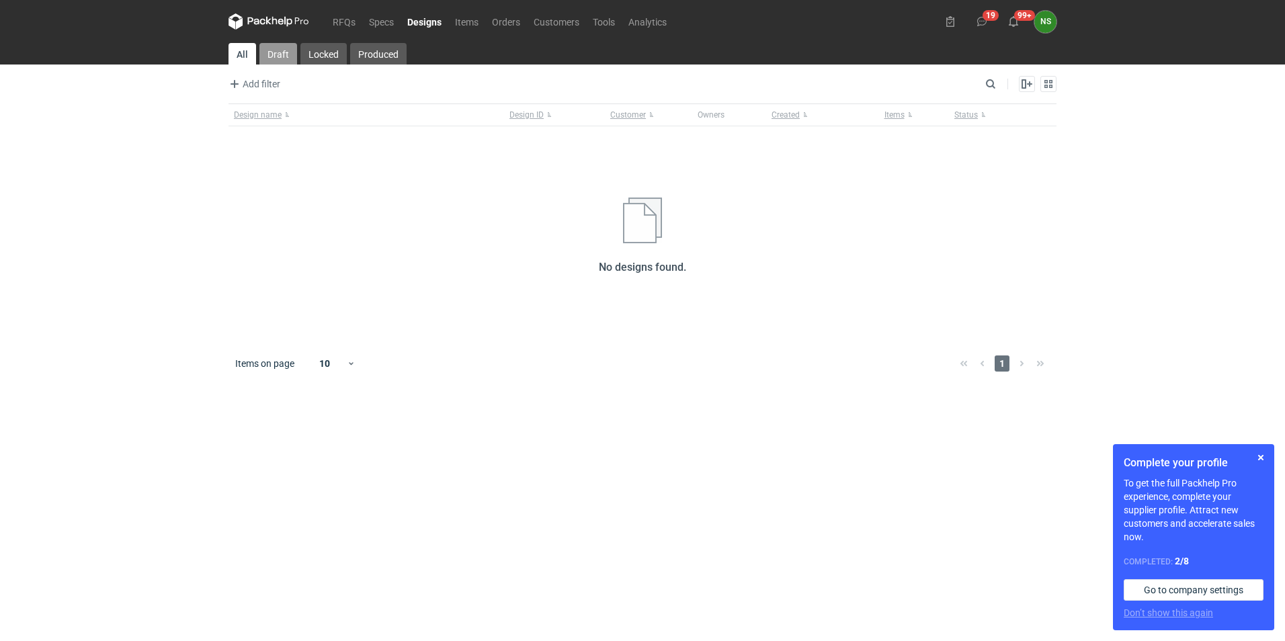
click at [286, 52] on link "Draft" at bounding box center [278, 54] width 38 height 22
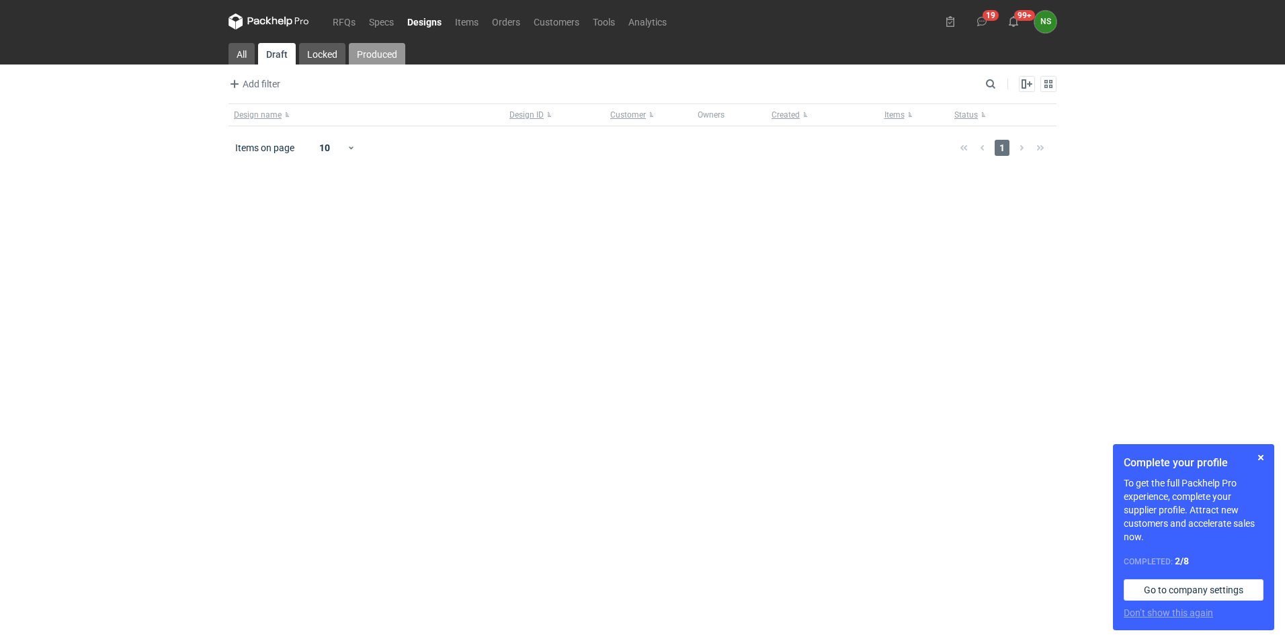
click at [374, 50] on link "Produced" at bounding box center [377, 54] width 56 height 22
click at [388, 24] on link "Specs" at bounding box center [381, 21] width 38 height 16
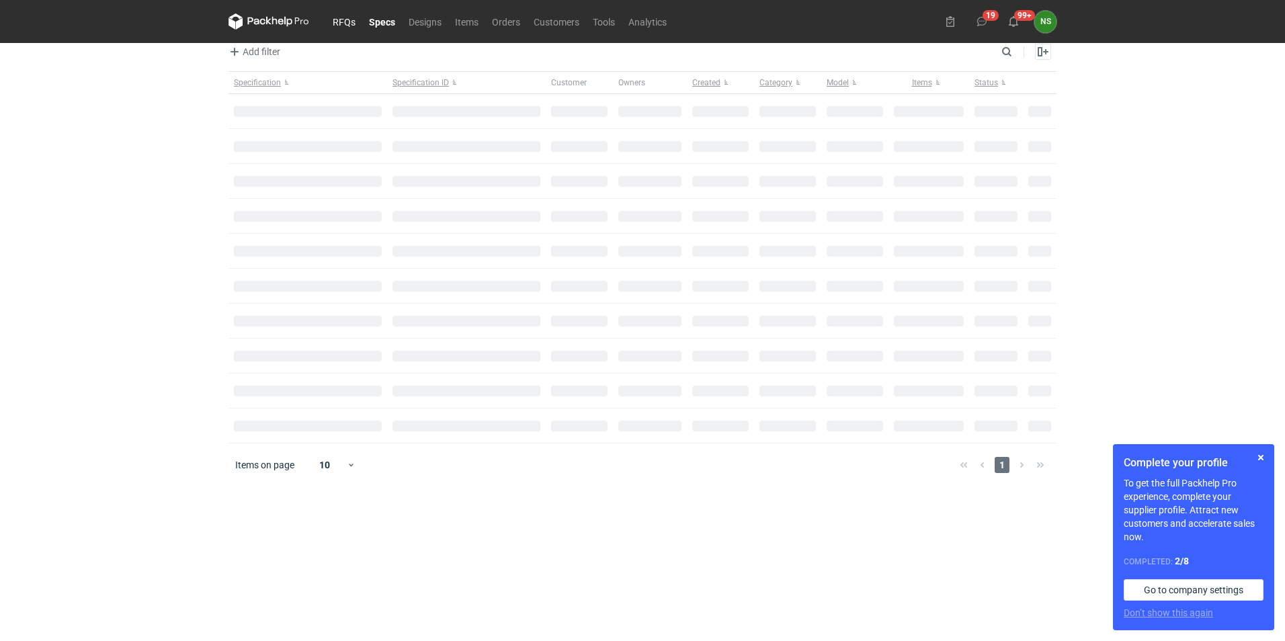
click at [344, 22] on link "RFQs" at bounding box center [344, 21] width 36 height 16
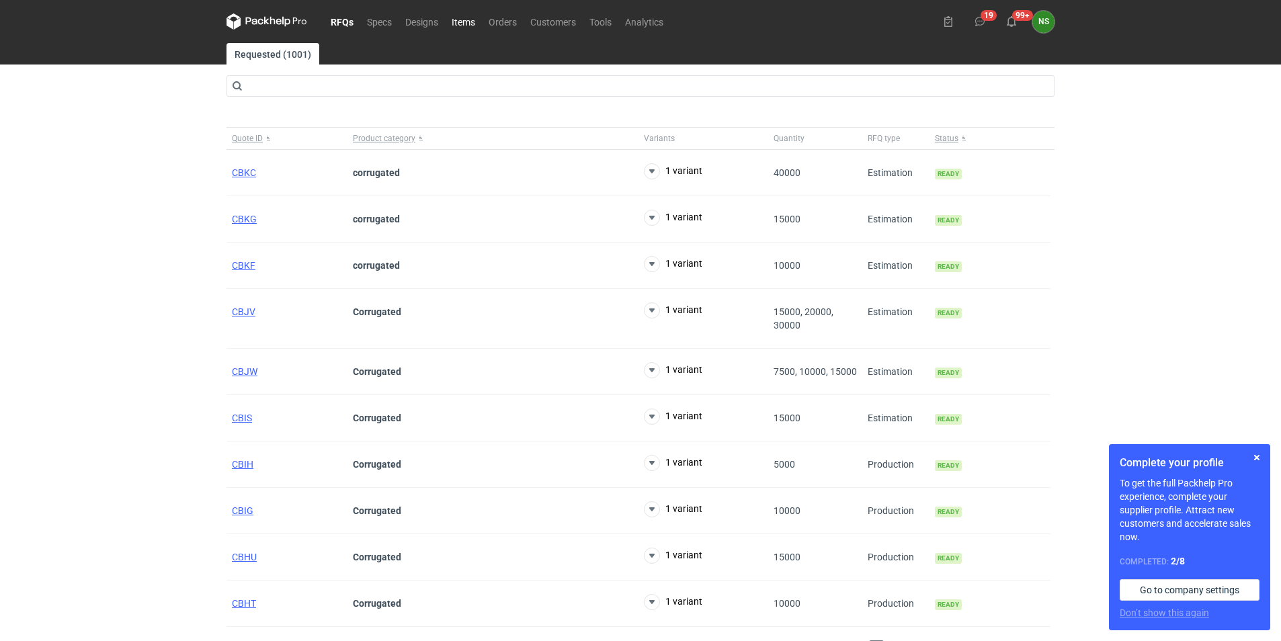
click at [465, 26] on link "Items" at bounding box center [463, 21] width 37 height 16
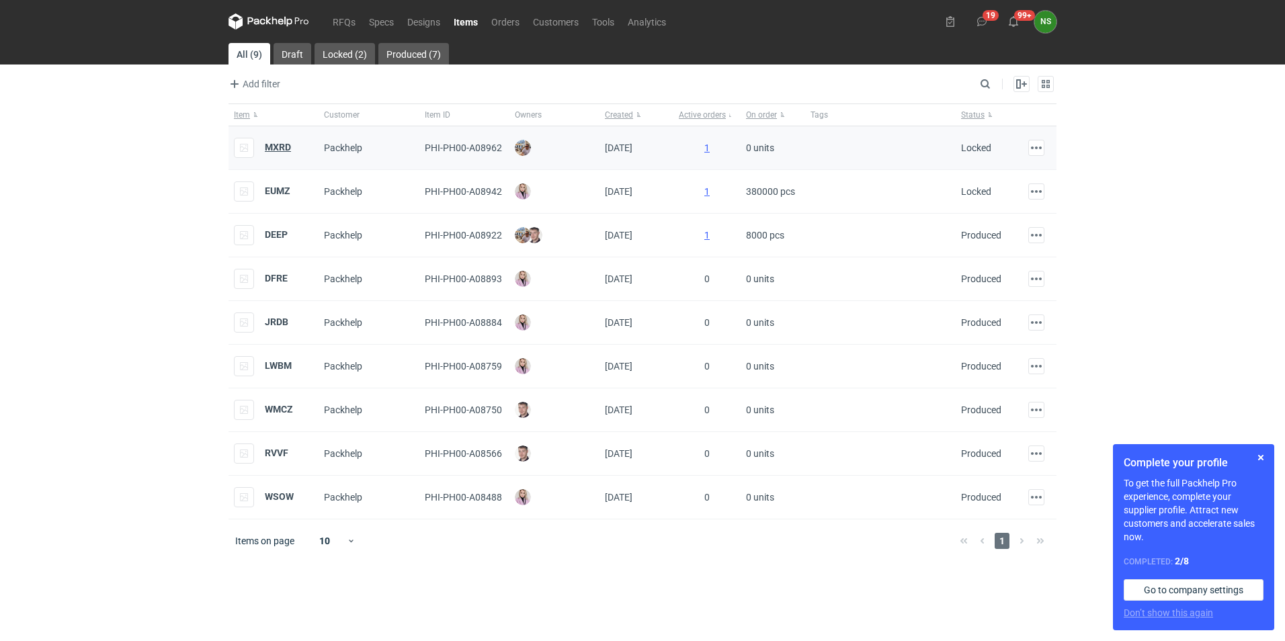
click at [280, 146] on strong "MXRD" at bounding box center [278, 147] width 26 height 11
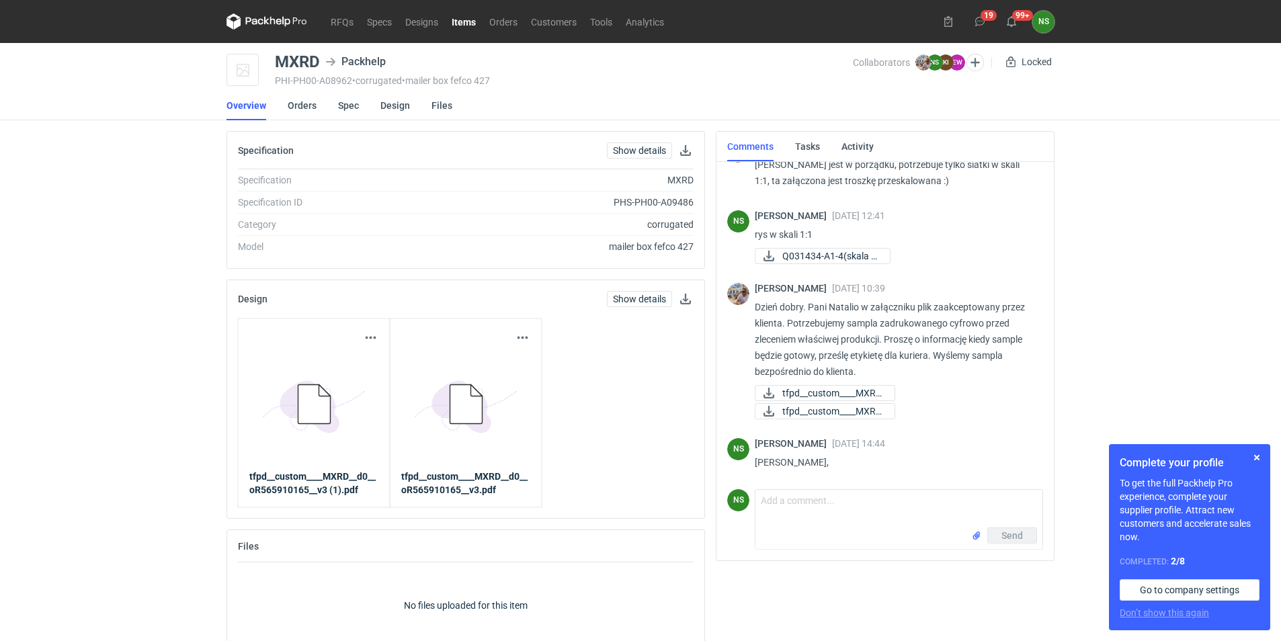
scroll to position [847, 0]
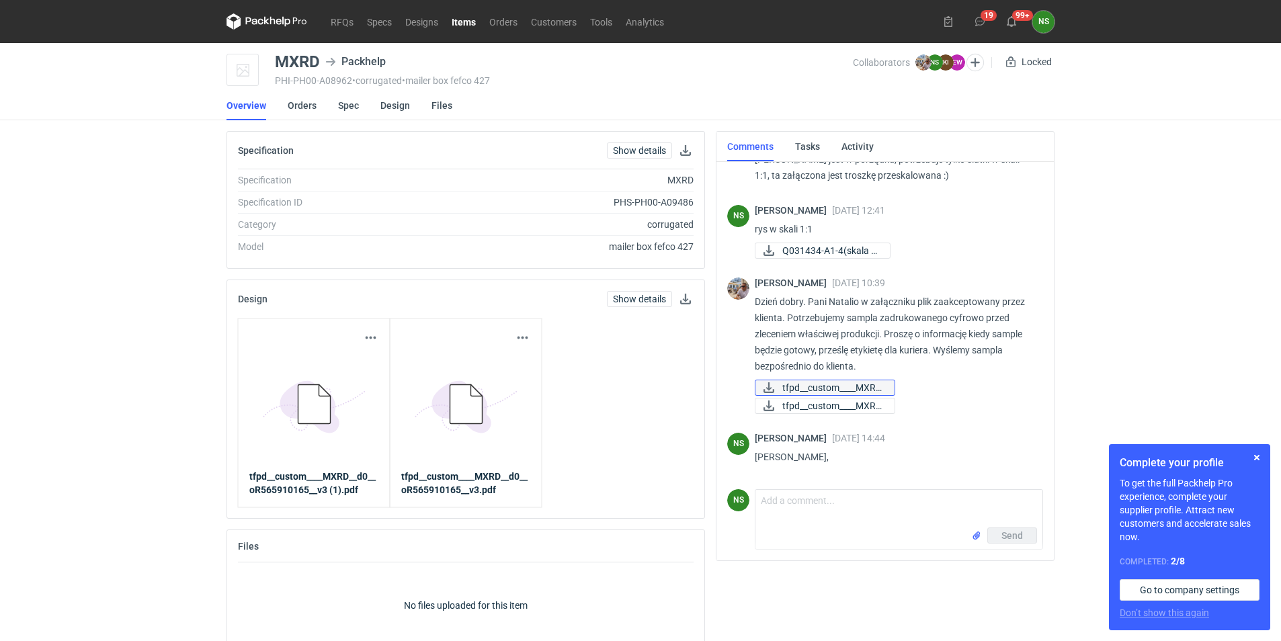
click at [861, 386] on span "tfpd__custom____MXRD..." at bounding box center [832, 387] width 101 height 15
